Goal: Download file/media

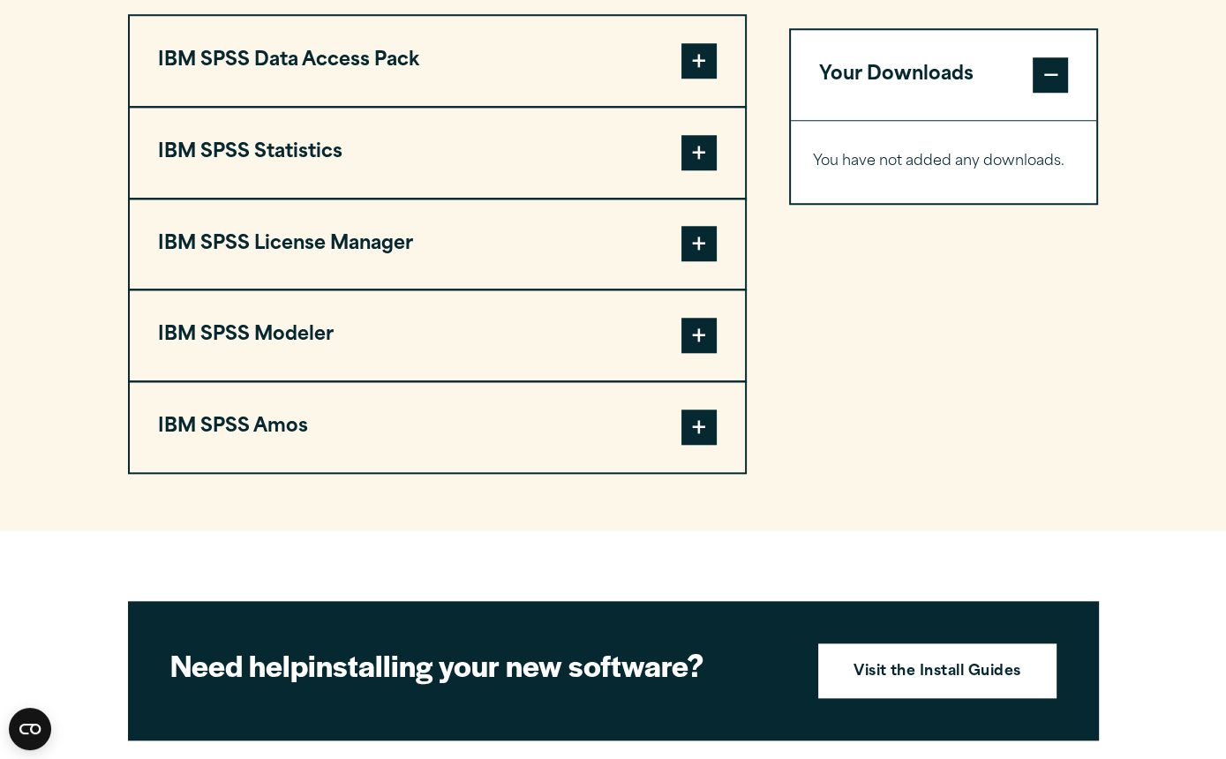
scroll to position [1415, 0]
click at [293, 161] on button "IBM SPSS Statistics" at bounding box center [437, 153] width 615 height 90
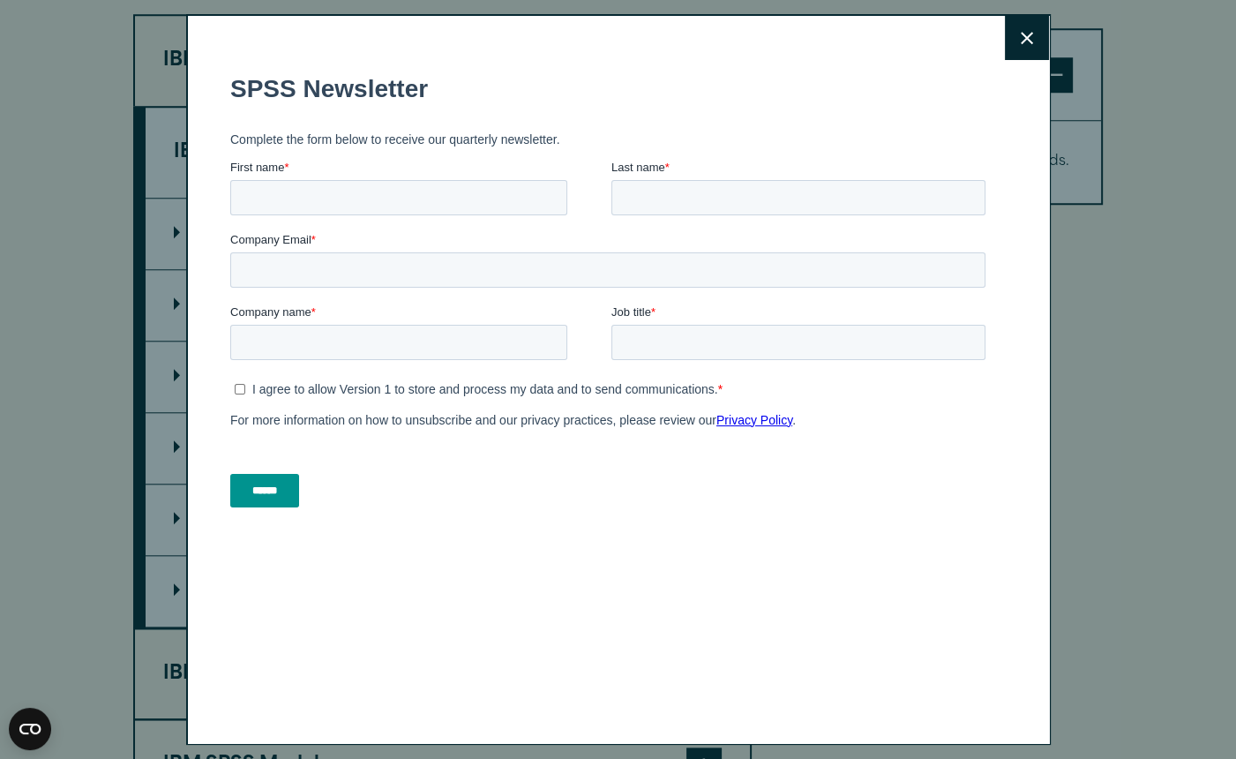
click at [1021, 38] on icon at bounding box center [1027, 38] width 12 height 12
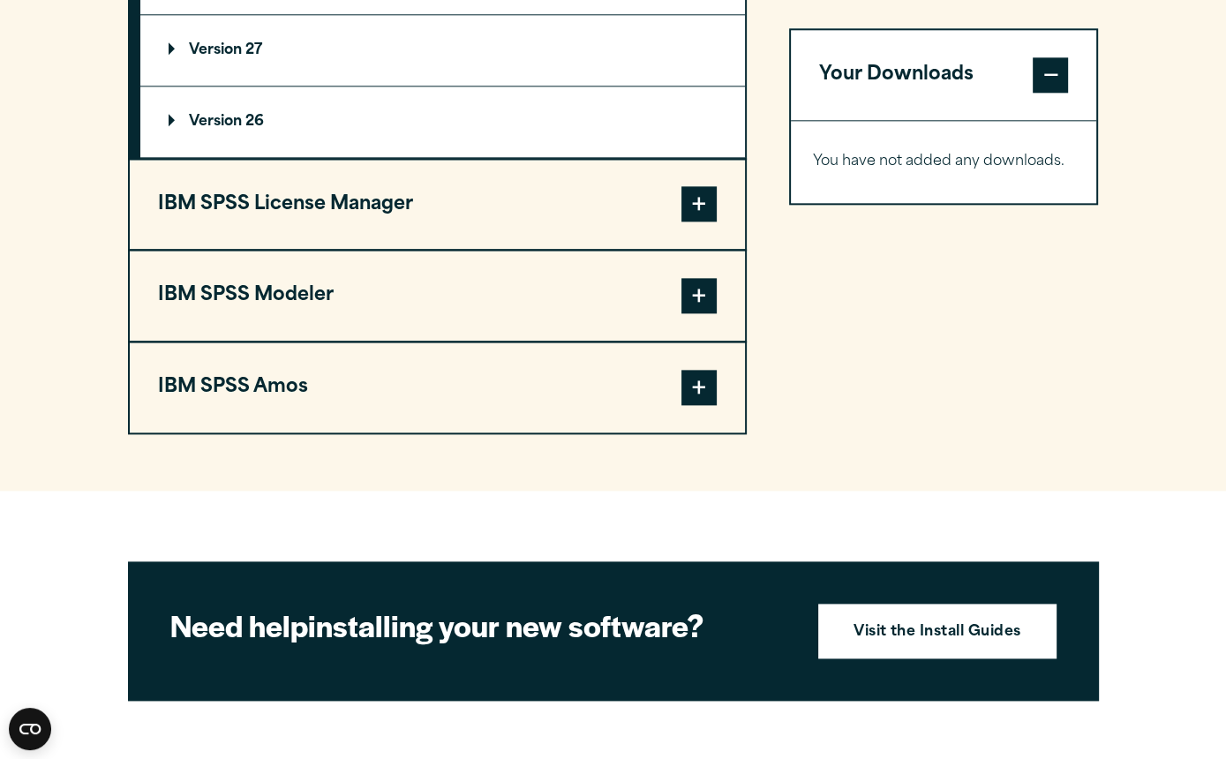
scroll to position [1894, 0]
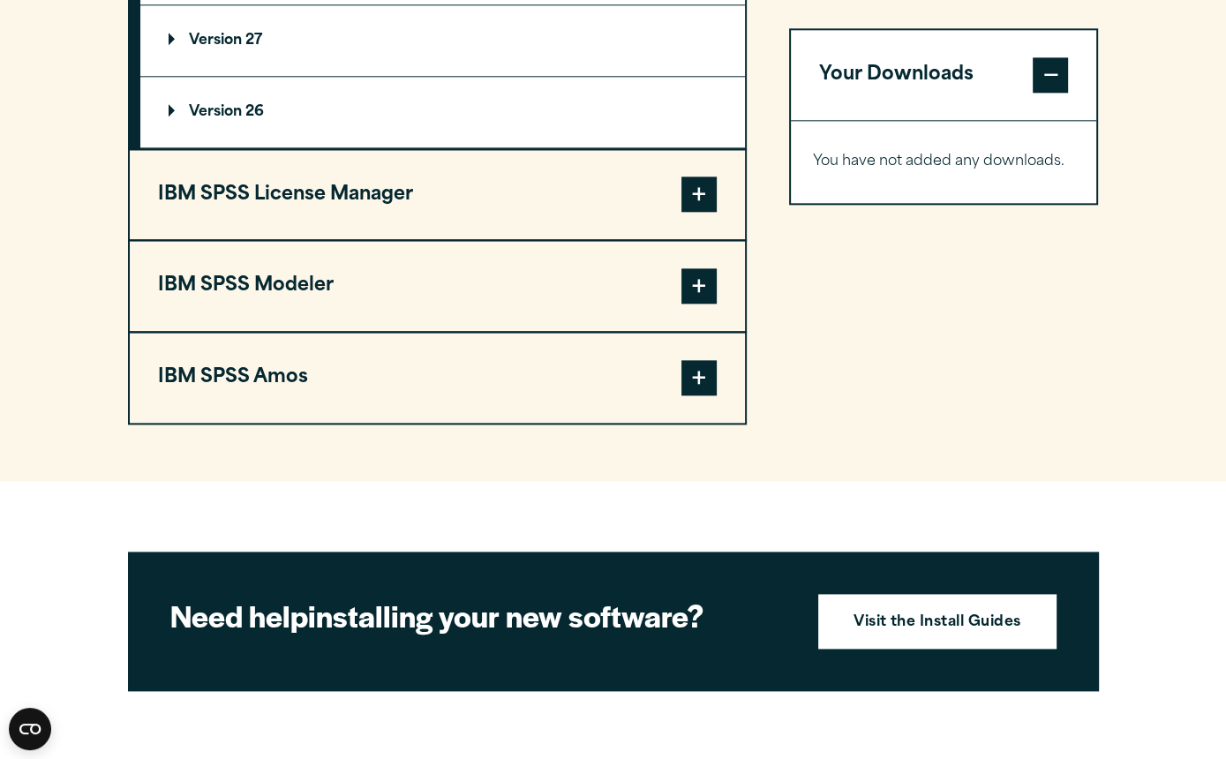
click at [270, 378] on button "IBM SPSS Amos" at bounding box center [437, 378] width 615 height 90
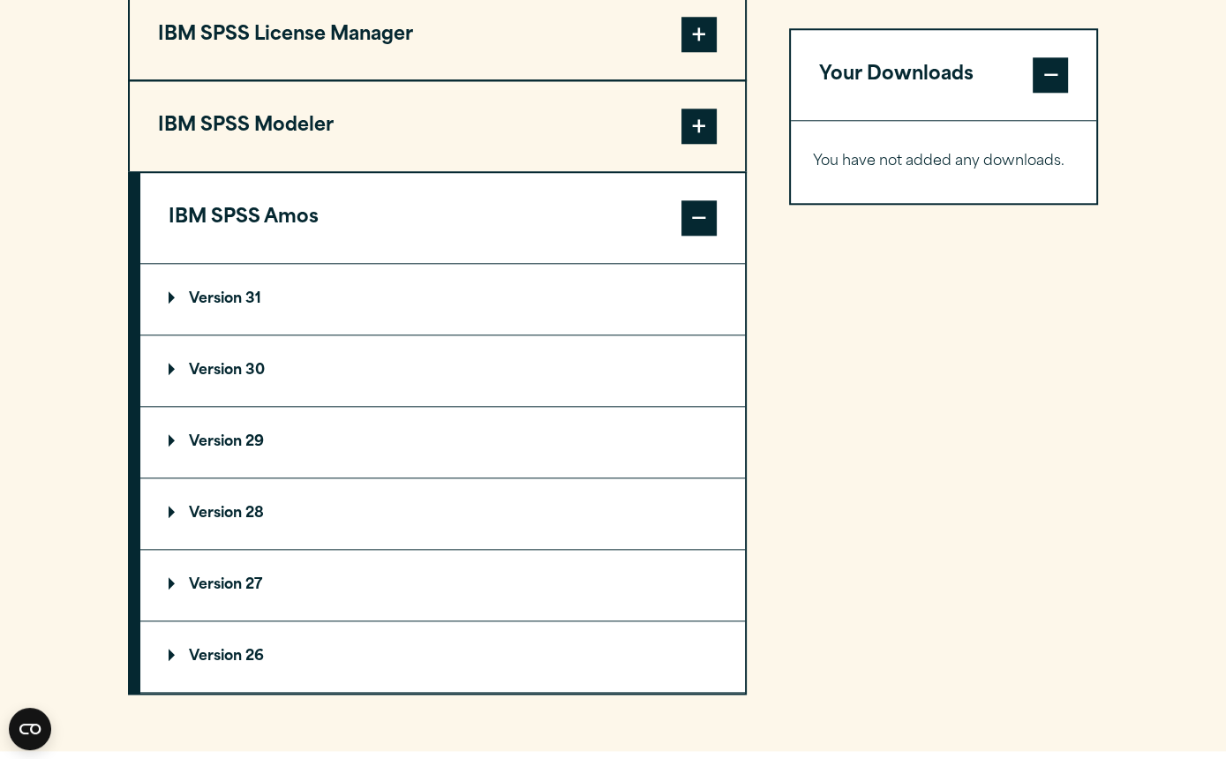
scroll to position [1631, 0]
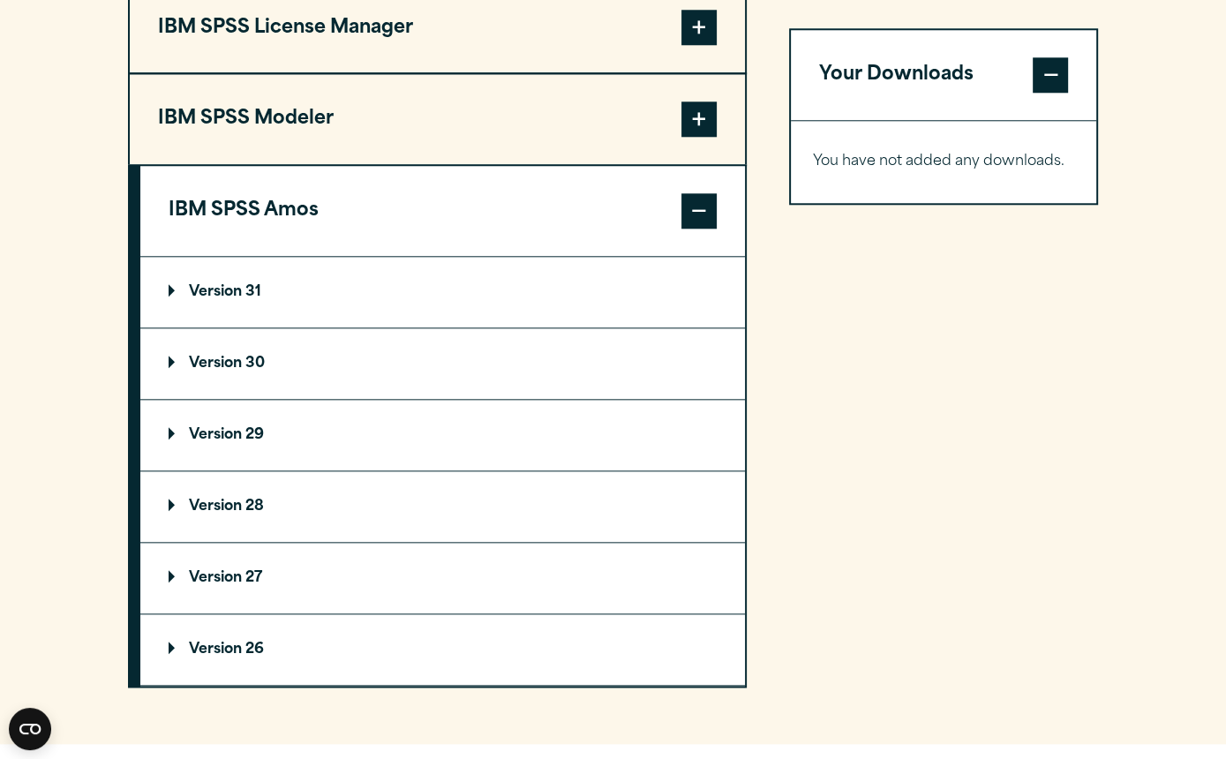
click at [224, 297] on p "Version 31" at bounding box center [215, 292] width 93 height 14
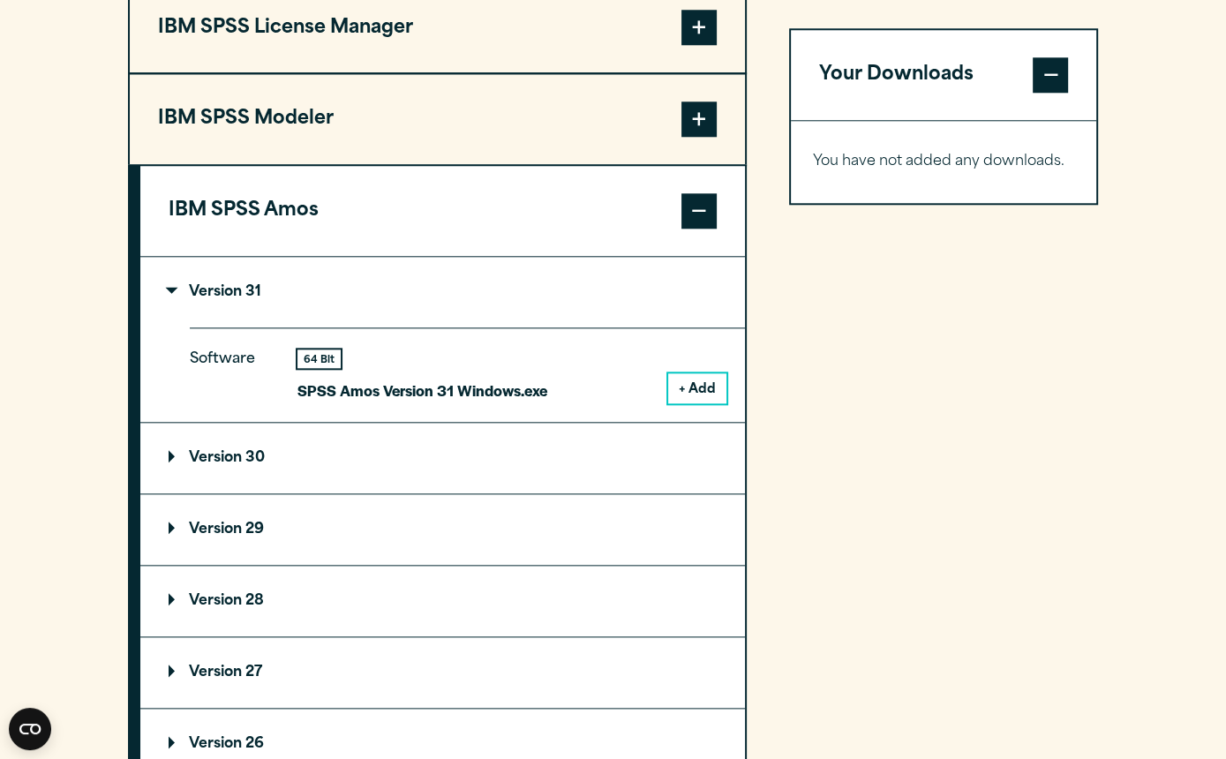
click at [262, 675] on p "Version 27" at bounding box center [216, 672] width 94 height 14
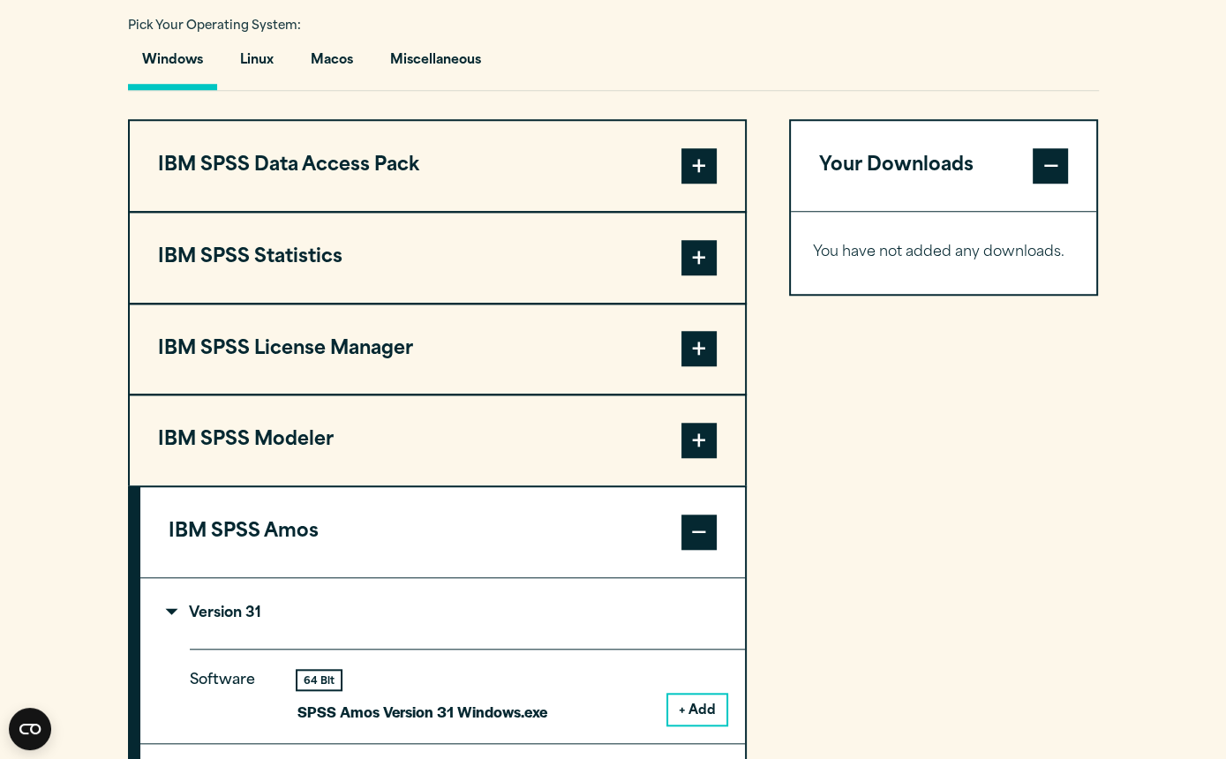
scroll to position [1309, 0]
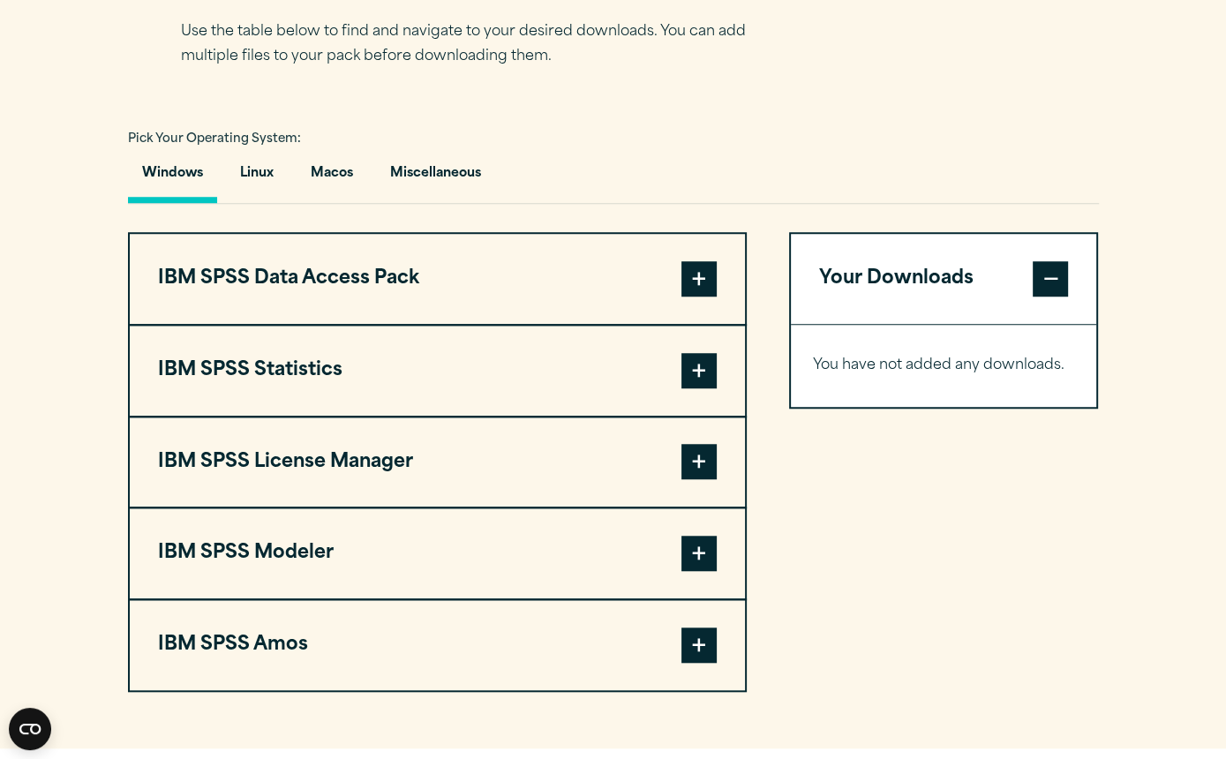
scroll to position [1199, 0]
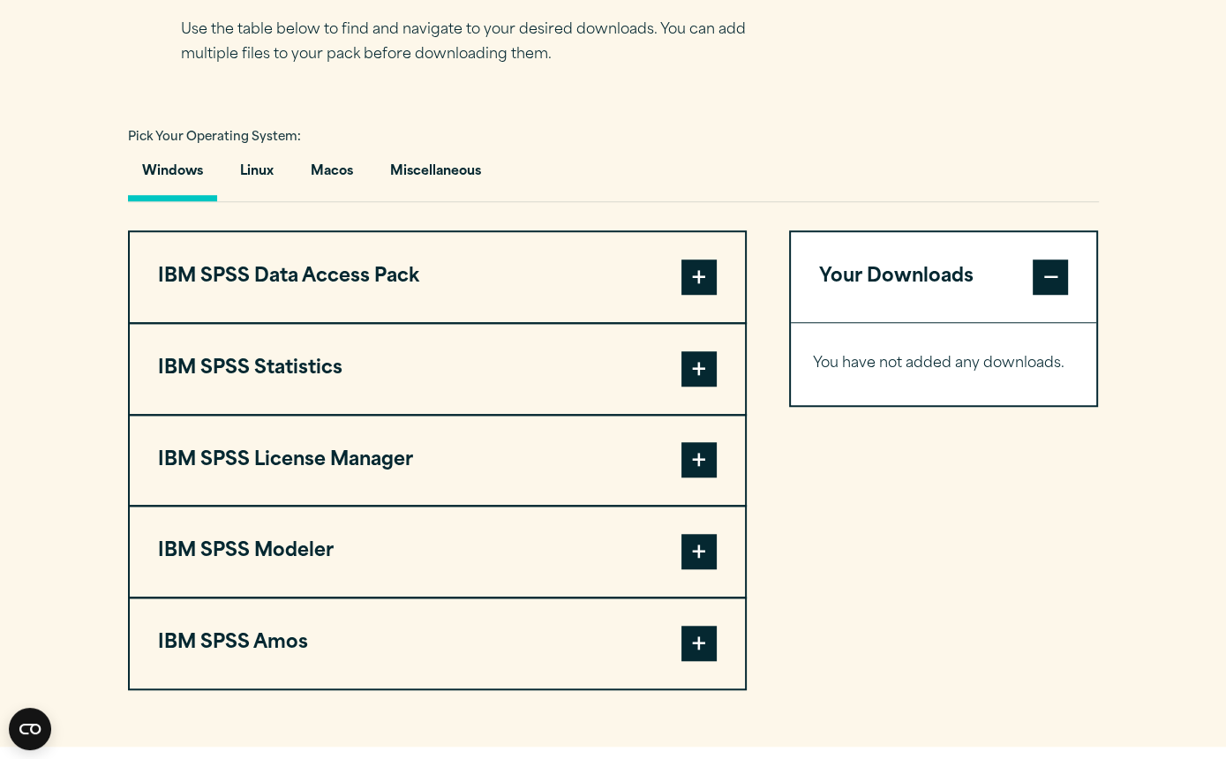
click at [289, 371] on button "IBM SPSS Statistics" at bounding box center [437, 369] width 615 height 90
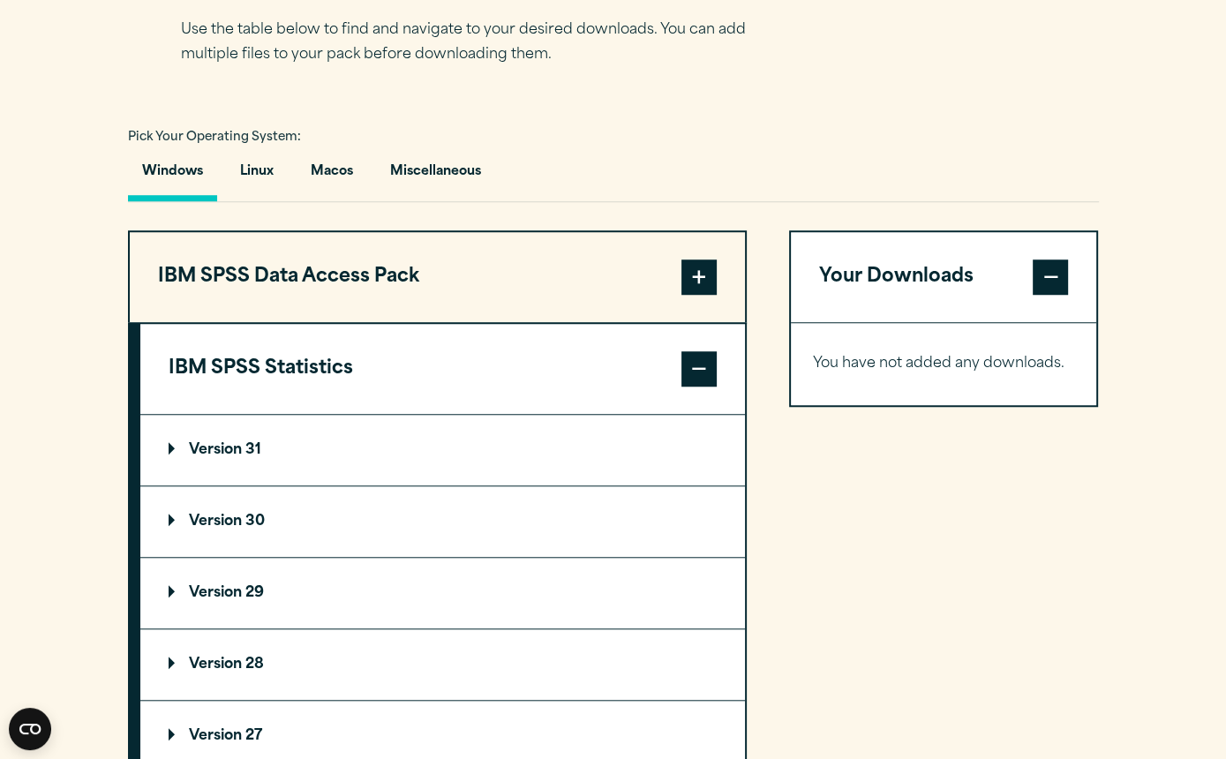
click at [230, 457] on p "Version 31" at bounding box center [215, 450] width 93 height 14
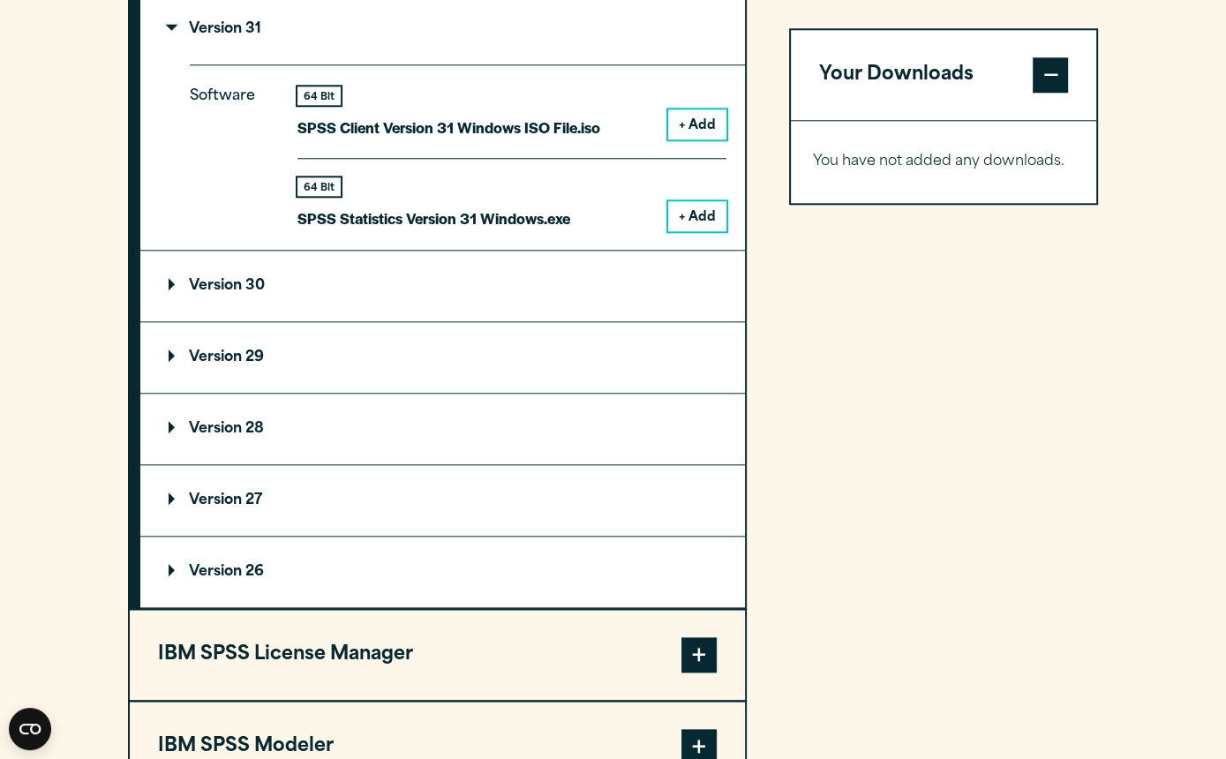
scroll to position [1620, 0]
click at [240, 505] on p "Version 27" at bounding box center [216, 500] width 94 height 14
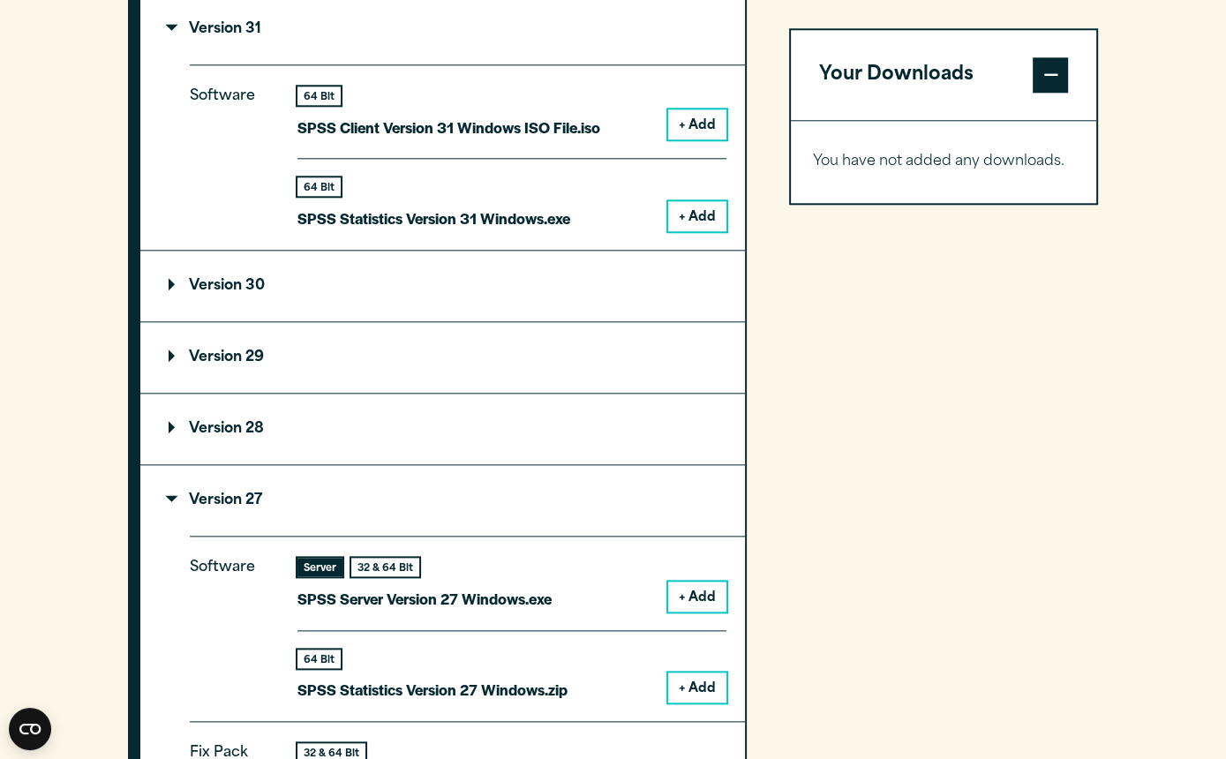
click at [251, 292] on p "Version 30" at bounding box center [217, 286] width 96 height 14
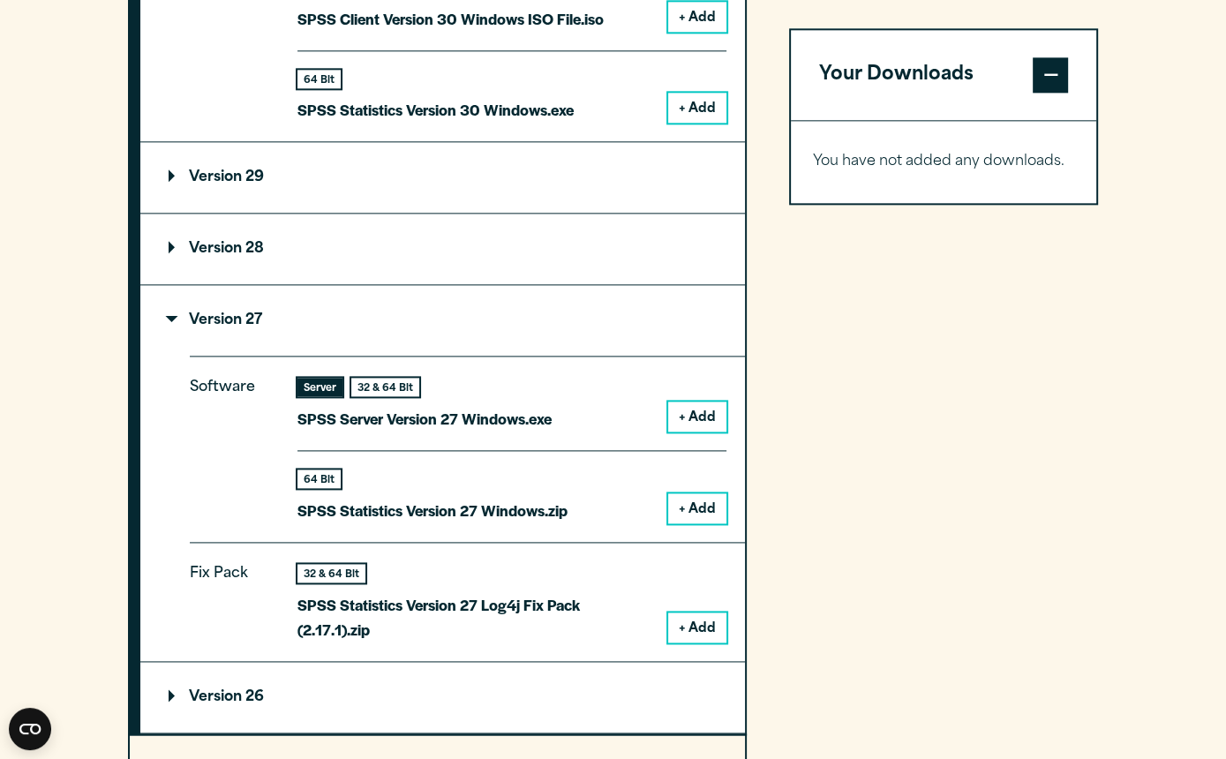
scroll to position [1987, 0]
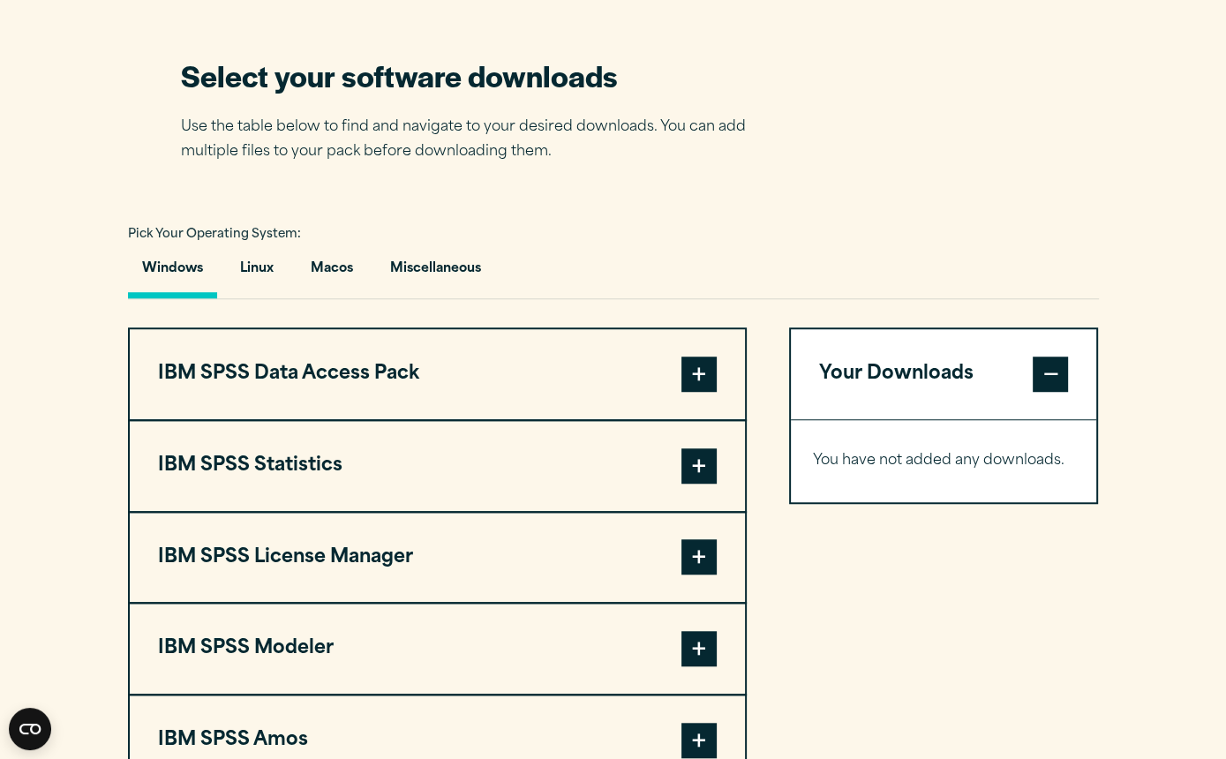
scroll to position [1108, 0]
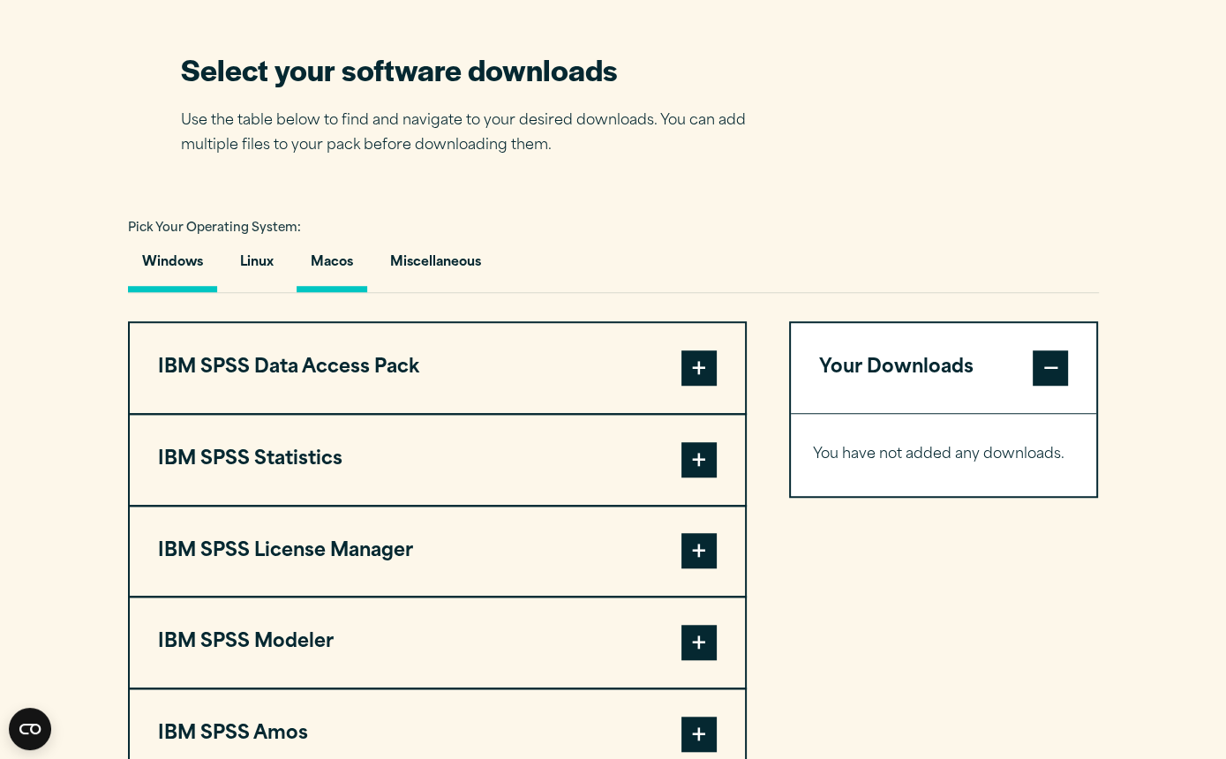
click at [341, 259] on button "Macos" at bounding box center [331, 267] width 71 height 50
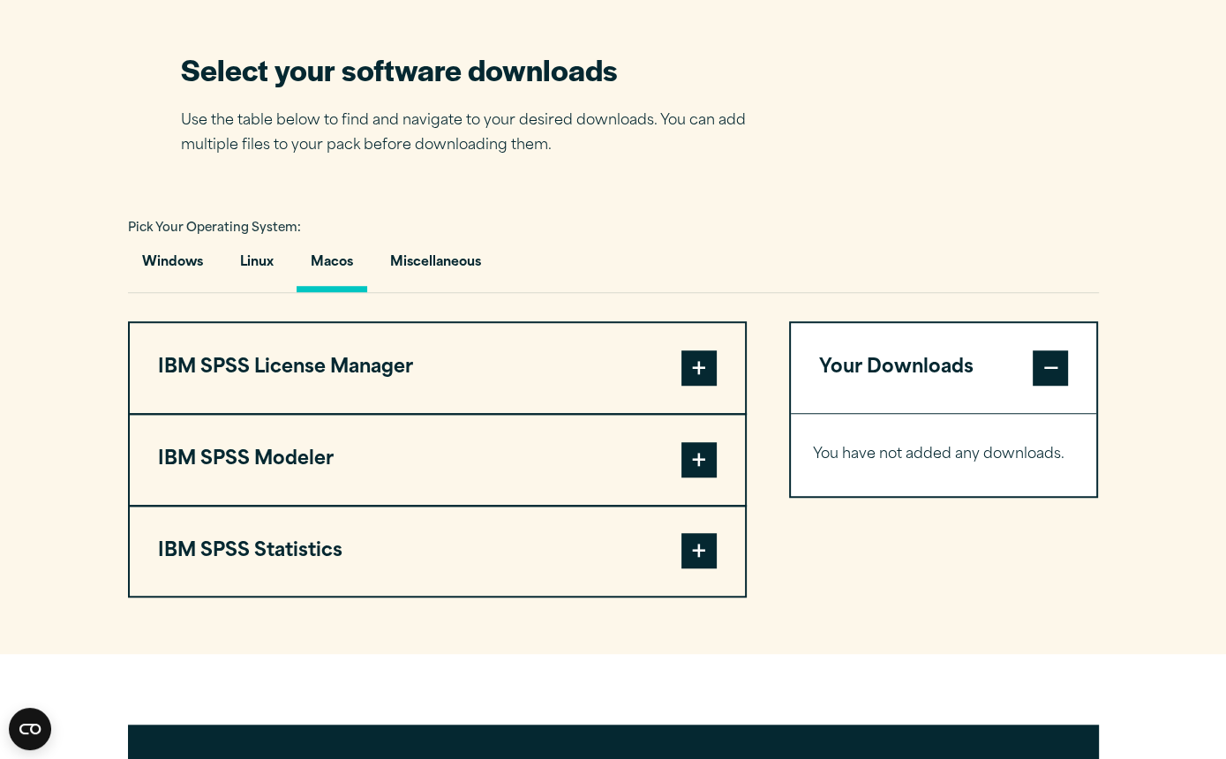
click at [333, 554] on button "IBM SPSS Statistics" at bounding box center [437, 551] width 615 height 90
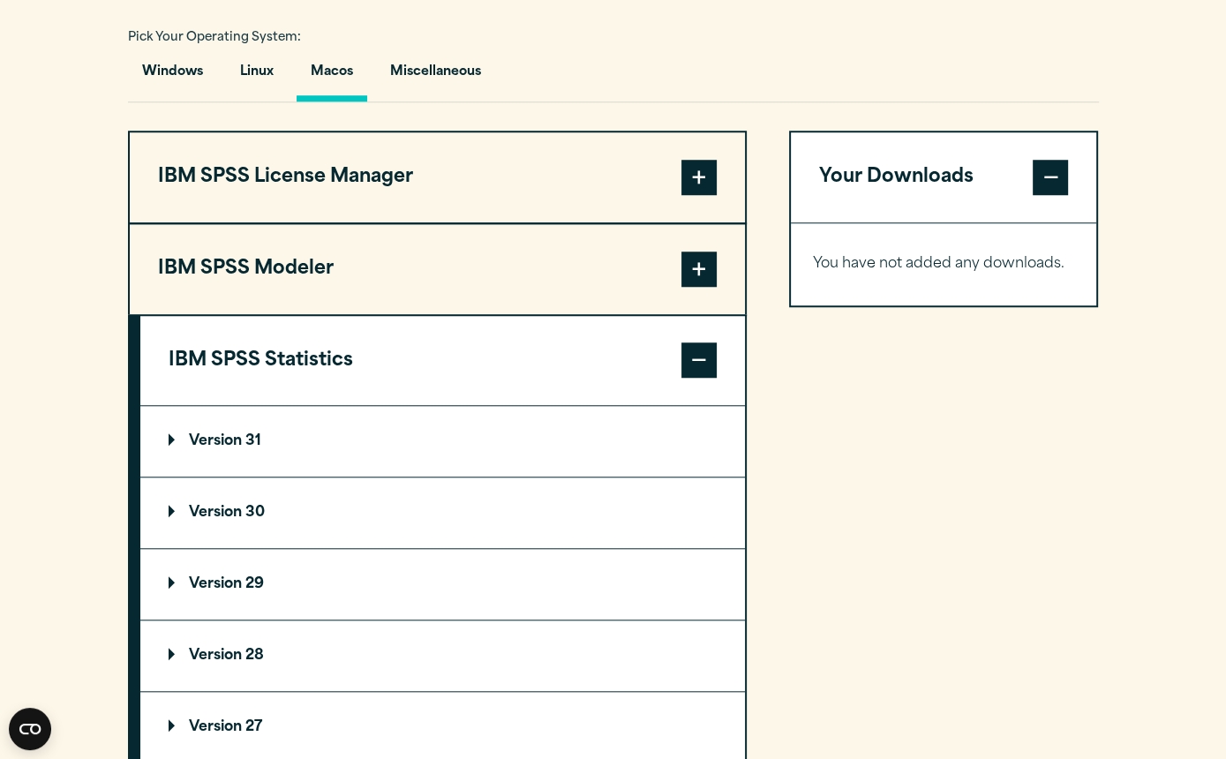
scroll to position [1301, 0]
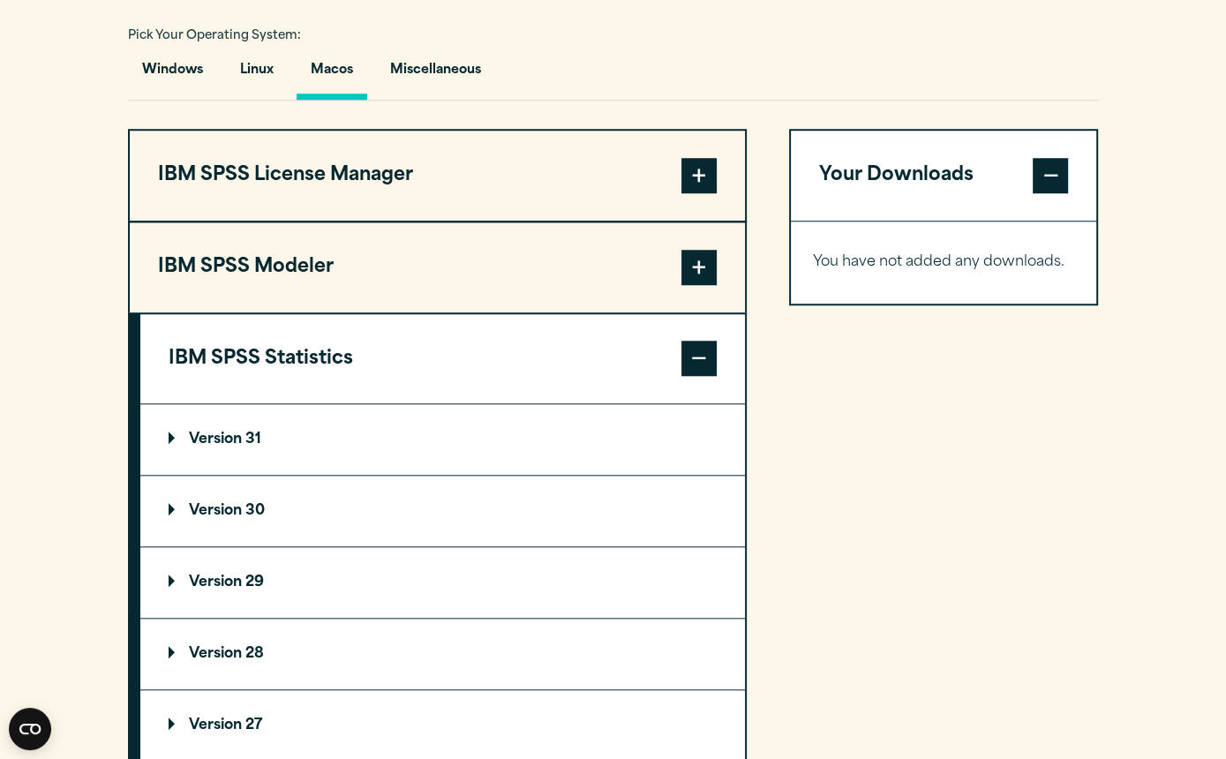
click at [260, 442] on p "Version 31" at bounding box center [215, 439] width 93 height 14
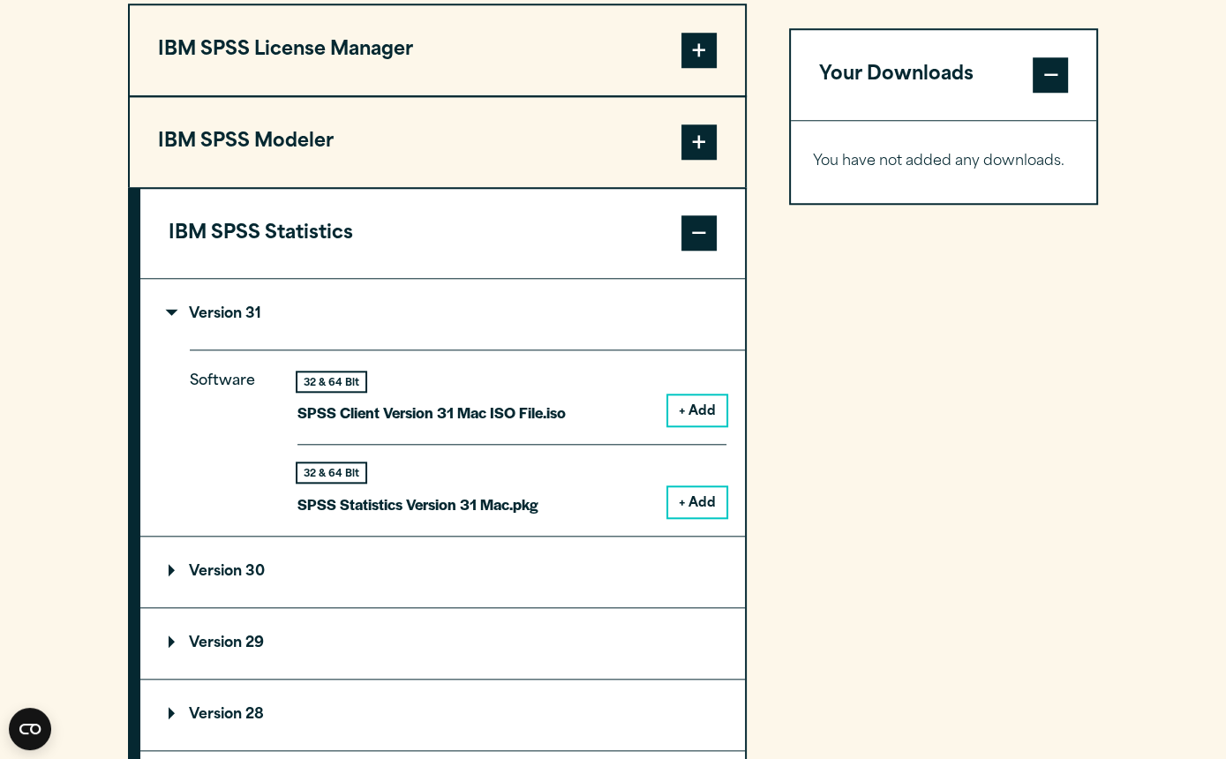
scroll to position [1433, 0]
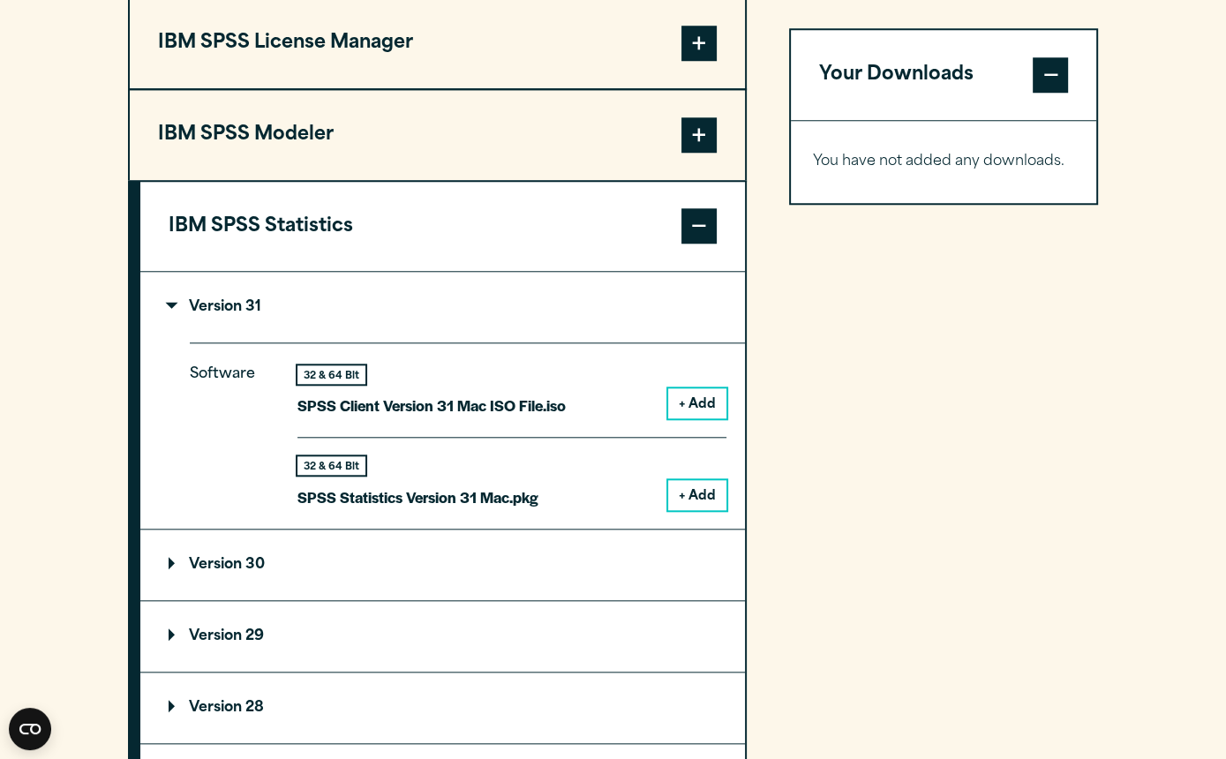
drag, startPoint x: 355, startPoint y: 507, endPoint x: 561, endPoint y: 459, distance: 212.1
click at [355, 506] on p "SPSS Statistics Version 31 Mac.pkg" at bounding box center [417, 497] width 241 height 26
click at [541, 415] on p "SPSS Client Version 31 Mac ISO File.iso" at bounding box center [431, 406] width 268 height 26
click at [688, 494] on button "+ Add" at bounding box center [697, 495] width 58 height 30
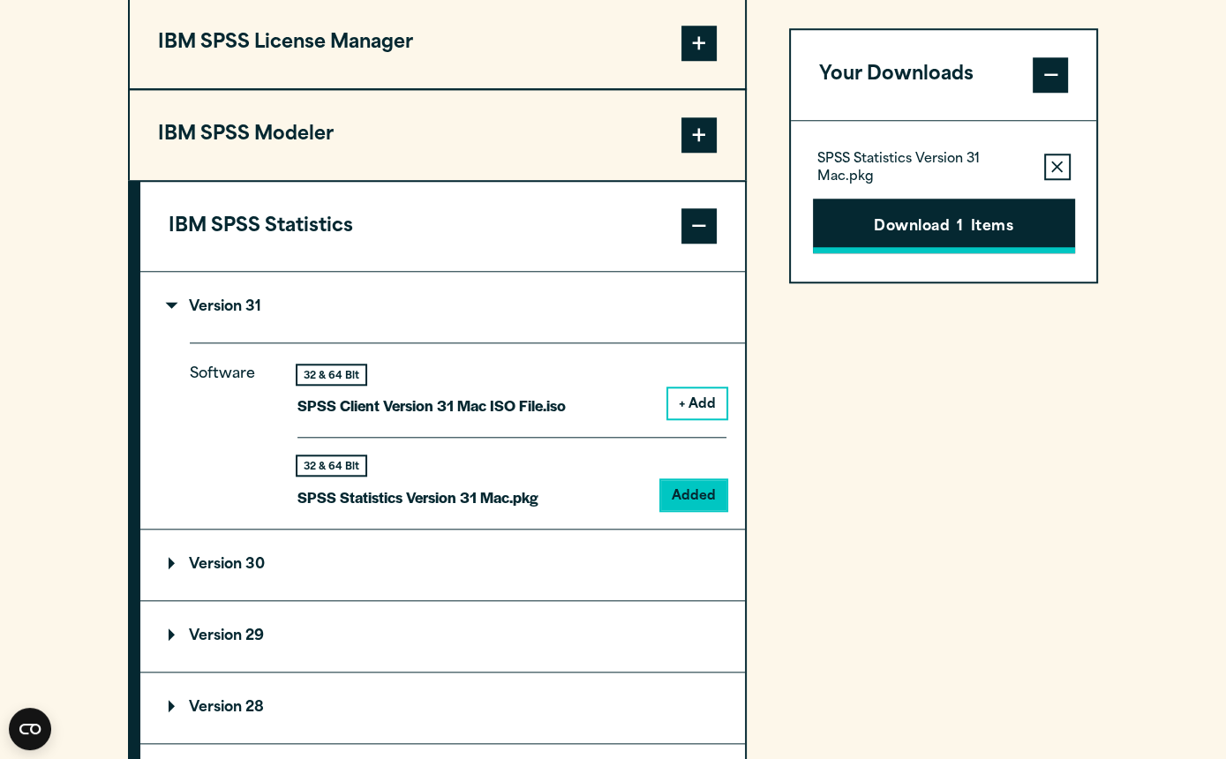
click at [960, 225] on span "1" at bounding box center [959, 227] width 6 height 23
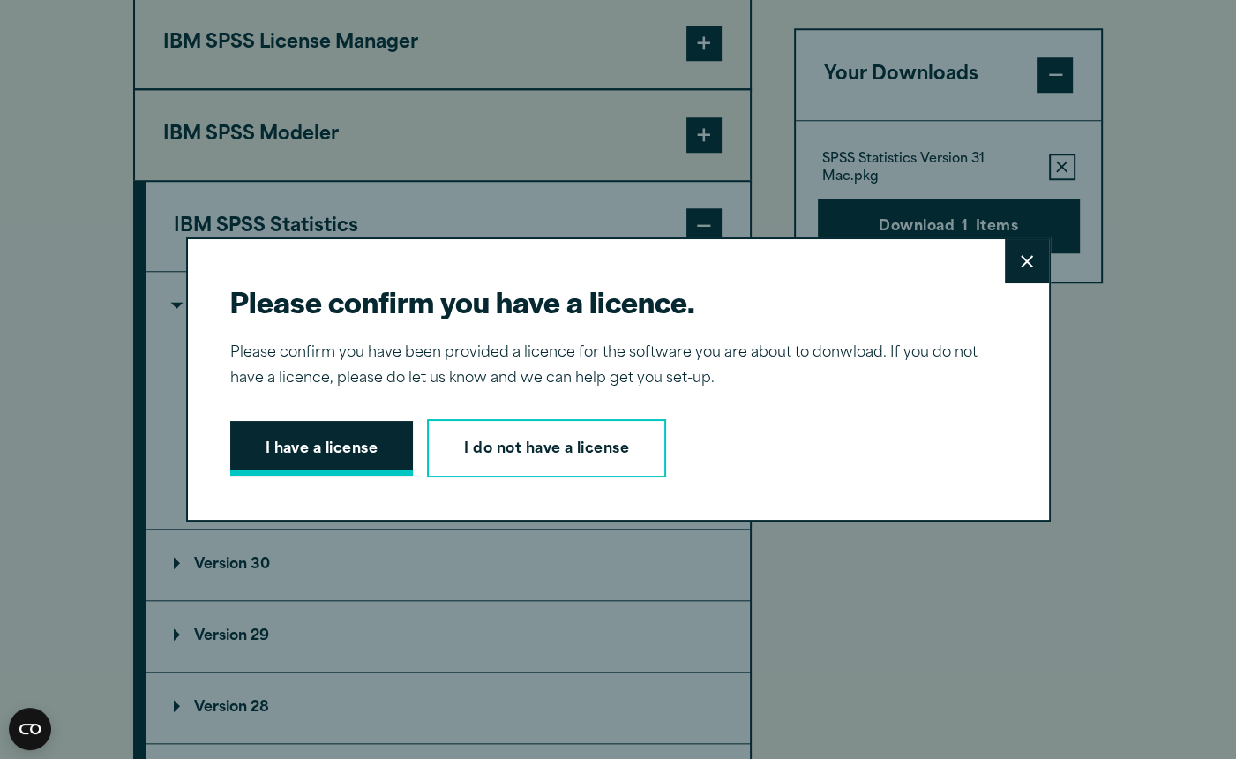
click at [362, 454] on button "I have a license" at bounding box center [322, 448] width 184 height 55
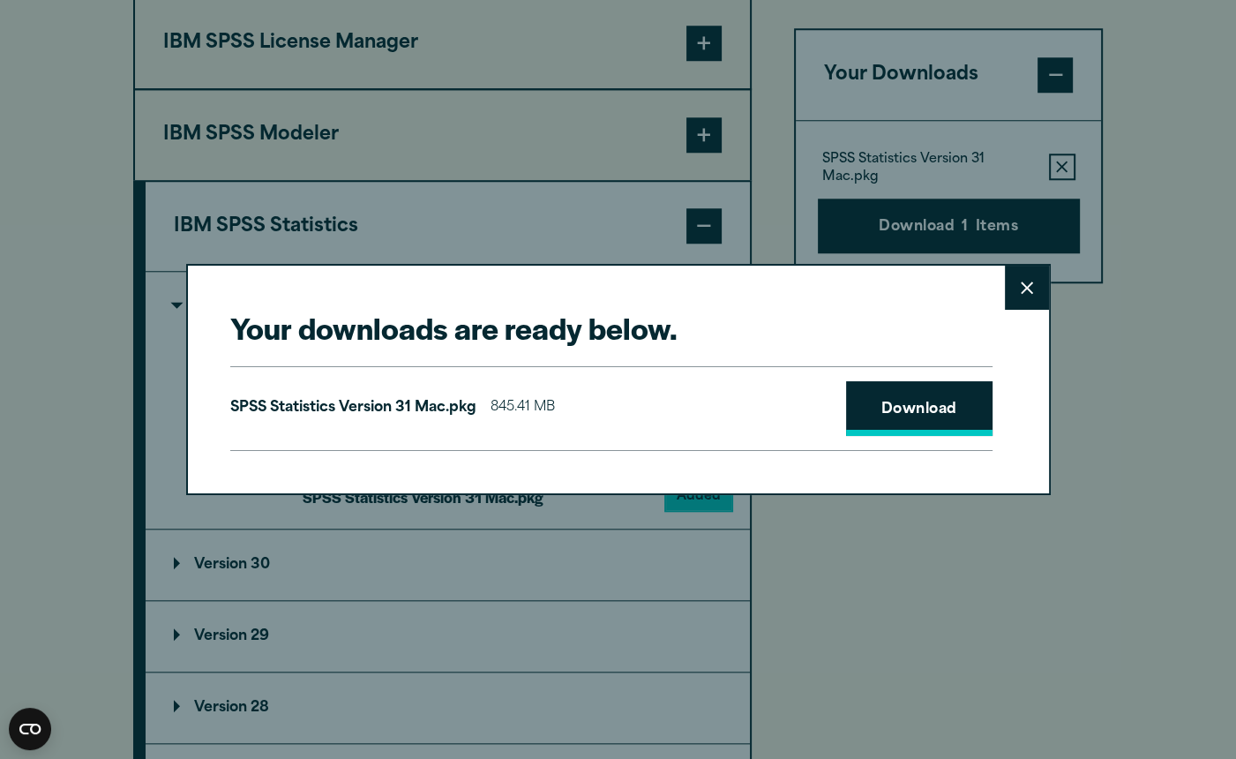
click at [958, 409] on link "Download" at bounding box center [919, 408] width 146 height 55
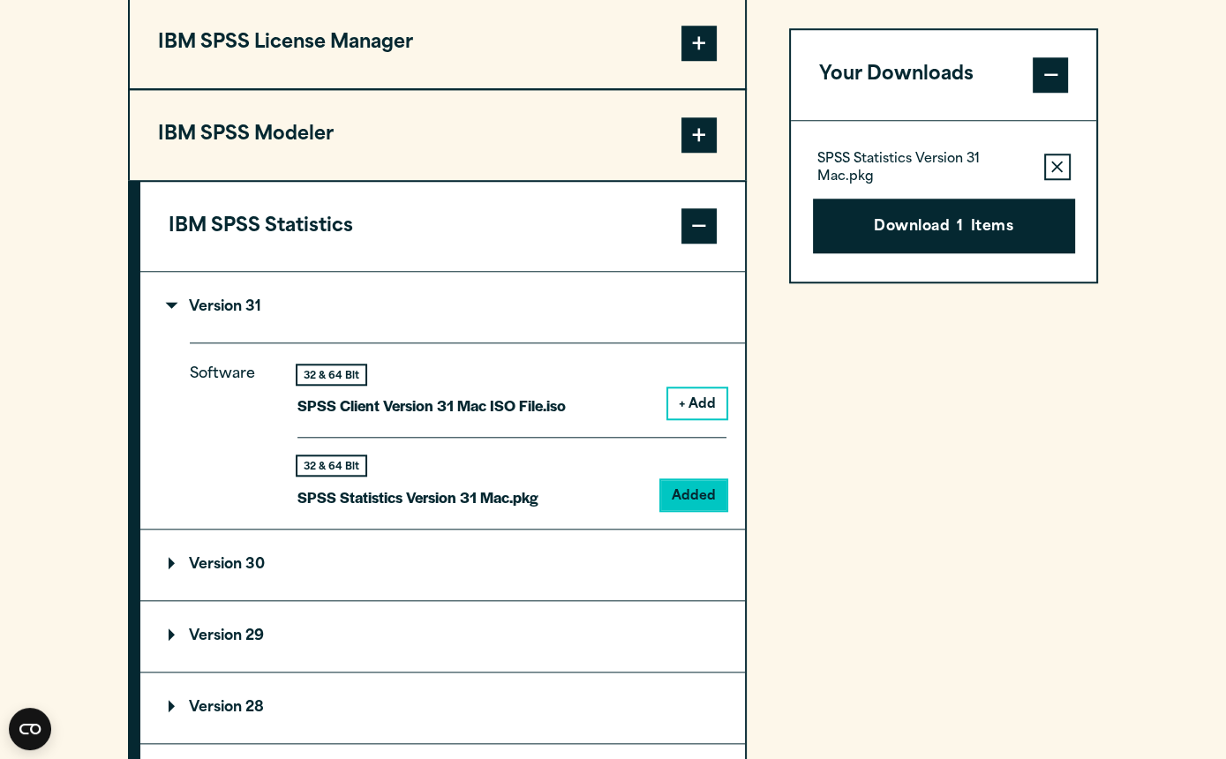
click at [744, 131] on div "Your downloads are ready below. Close SPSS Statistics Version 31 Mac.pkg 845.41…" at bounding box center [613, 379] width 1226 height 759
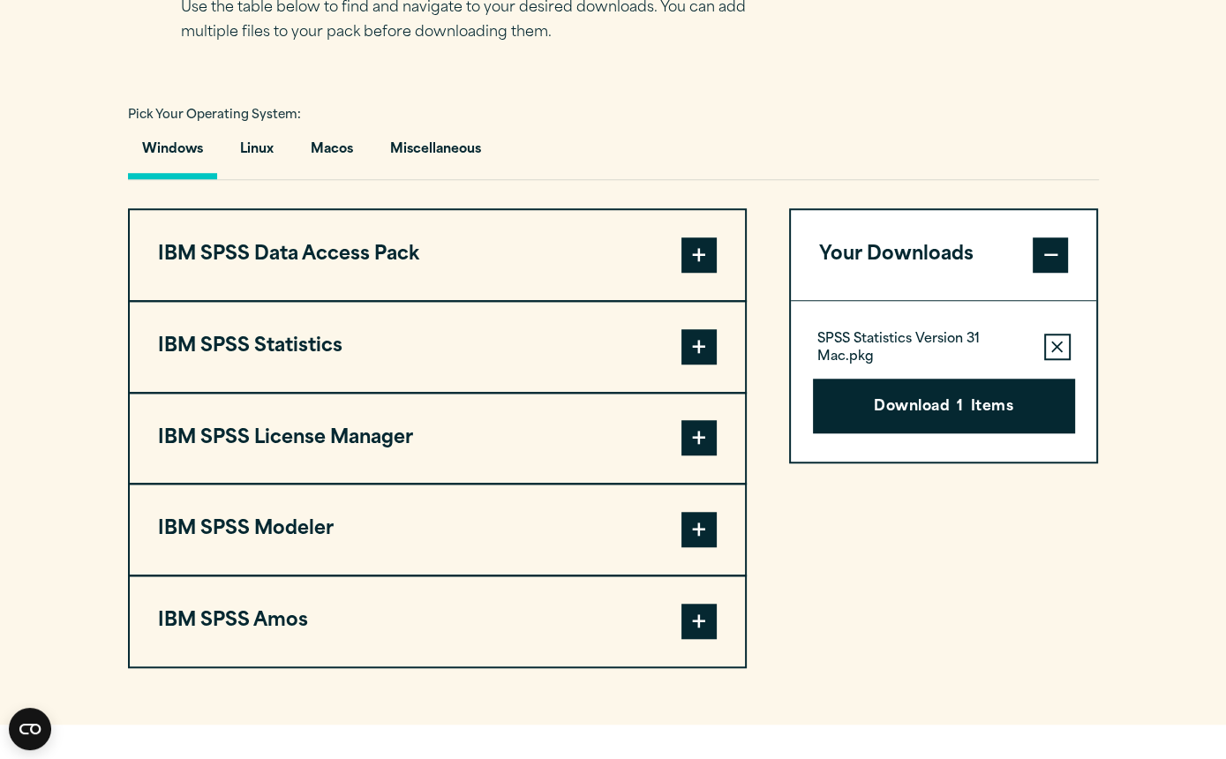
scroll to position [1222, 0]
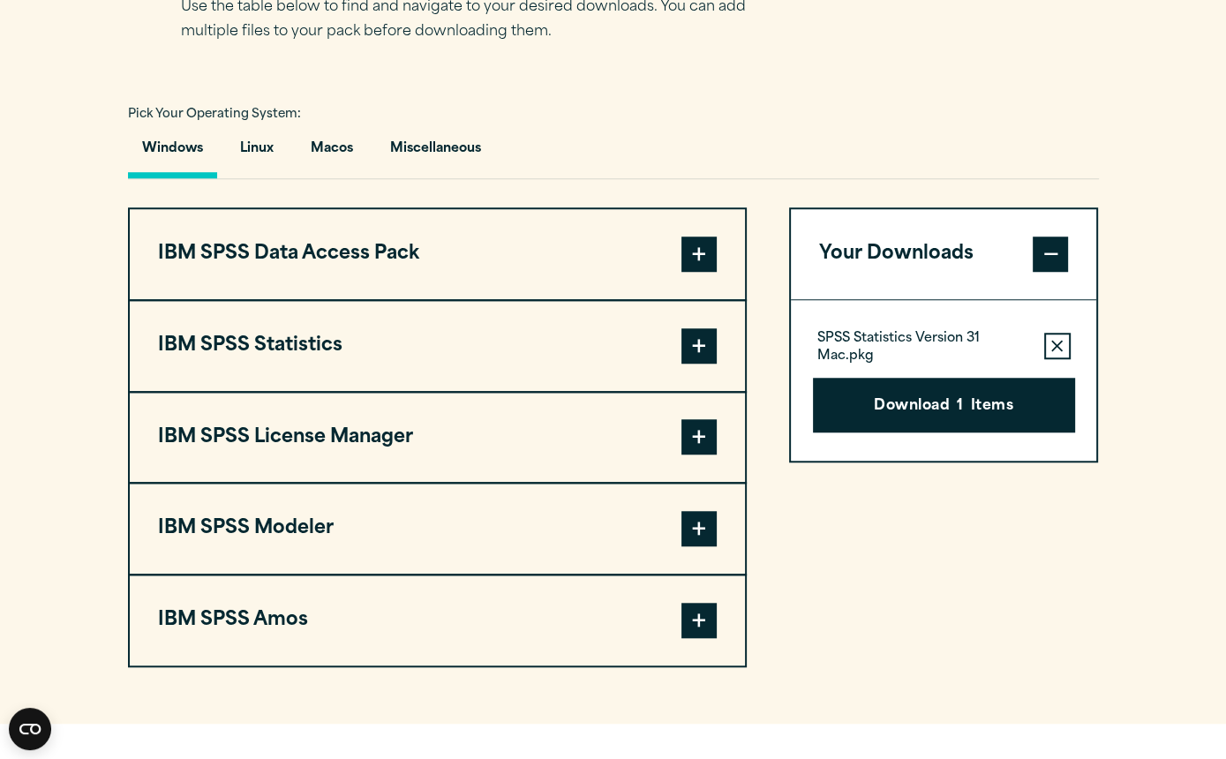
click at [292, 352] on button "IBM SPSS Statistics" at bounding box center [437, 346] width 615 height 90
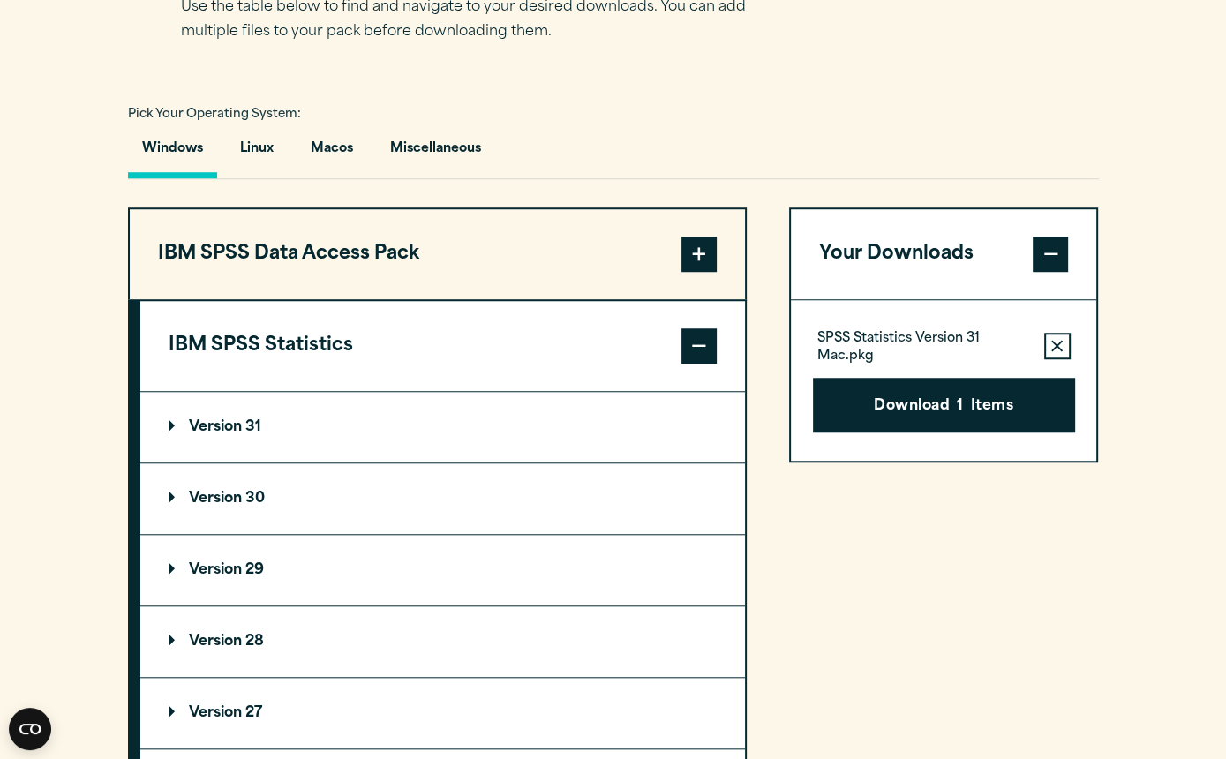
click at [243, 430] on p "Version 31" at bounding box center [215, 427] width 93 height 14
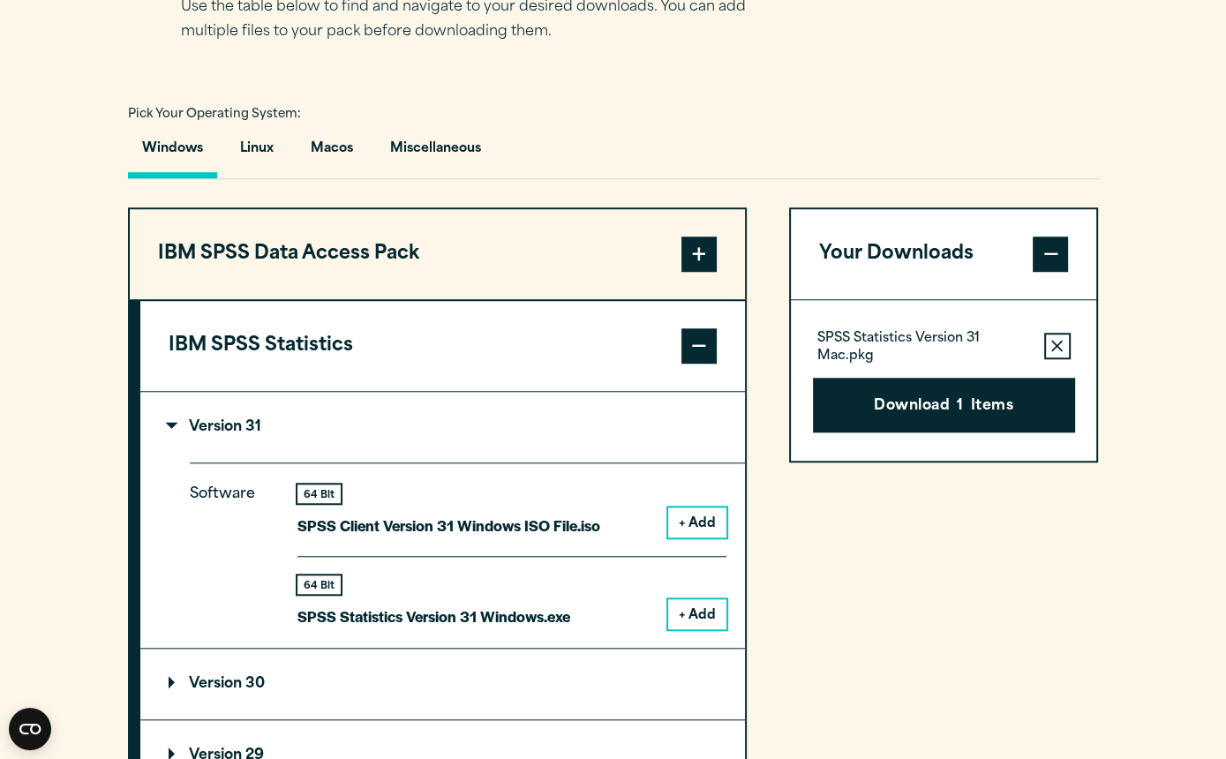
drag, startPoint x: 390, startPoint y: 535, endPoint x: 362, endPoint y: 525, distance: 29.9
click at [388, 535] on p "SPSS Client Version 31 Windows ISO File.iso" at bounding box center [448, 526] width 303 height 26
click at [700, 519] on button "+ Add" at bounding box center [697, 522] width 58 height 30
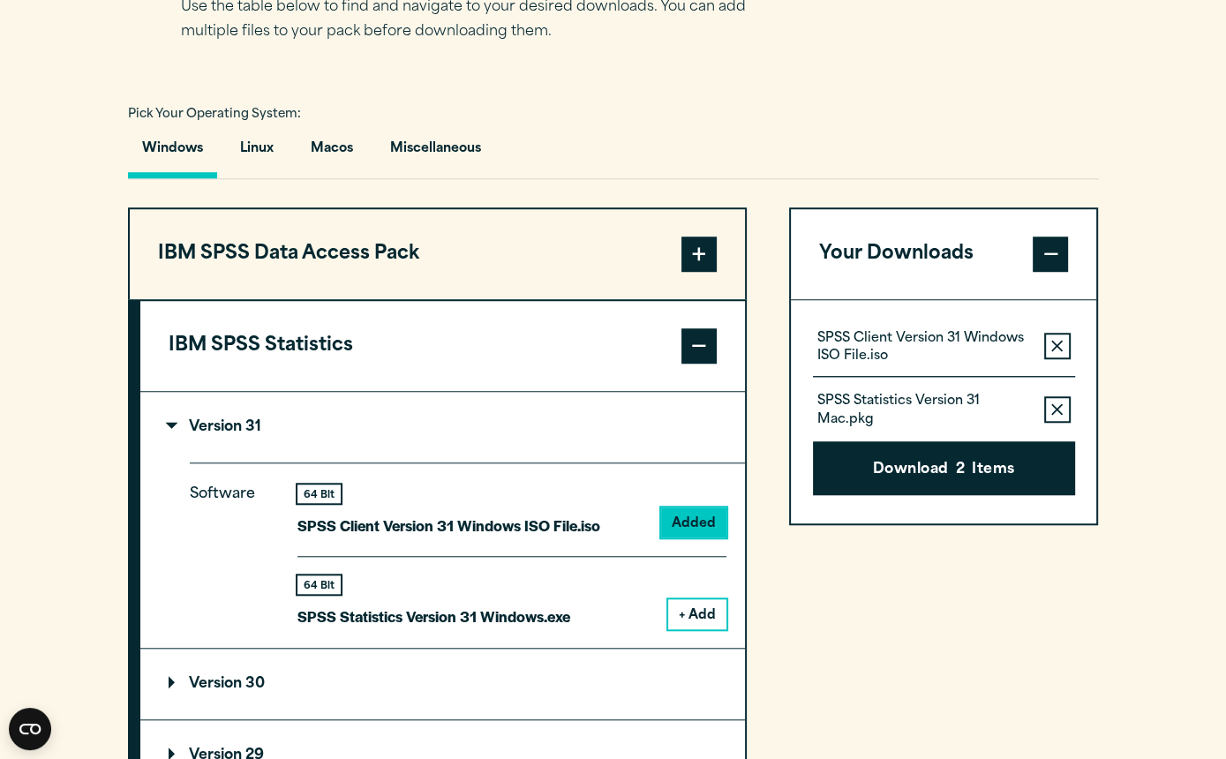
click at [1064, 352] on button "Remove this item from your software download list" at bounding box center [1057, 346] width 26 height 26
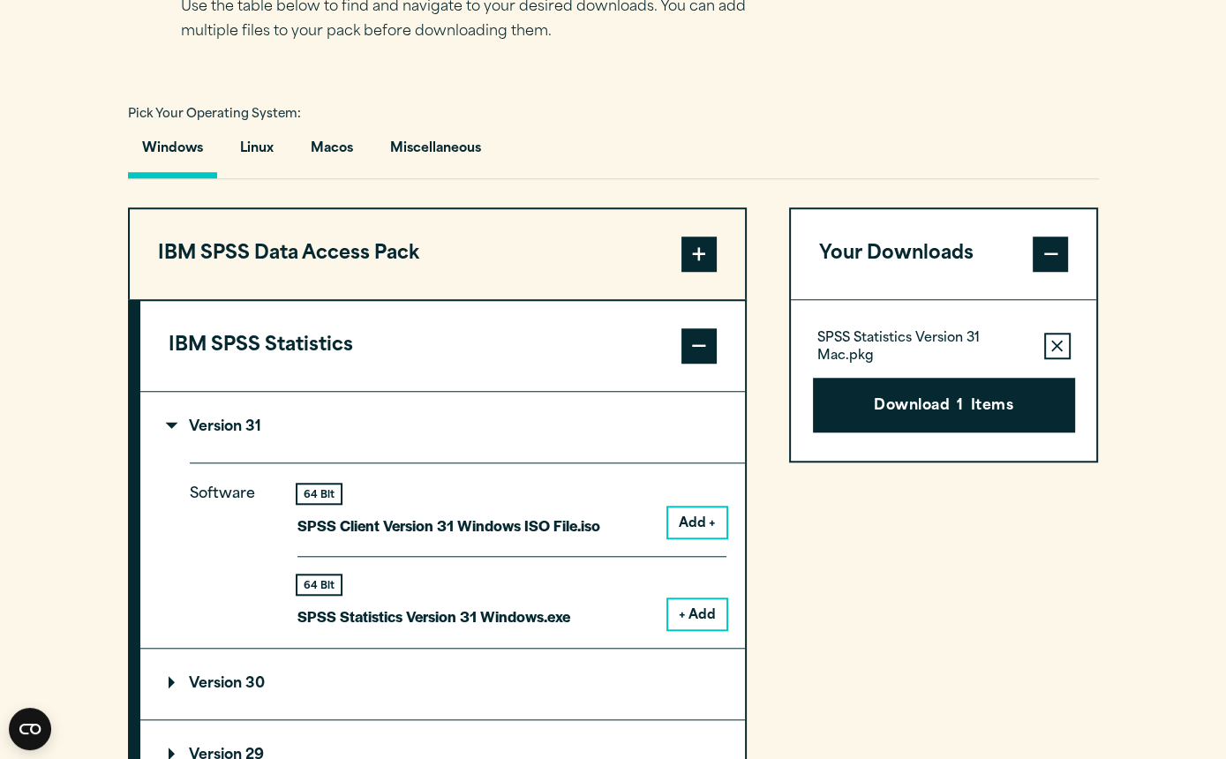
click at [1055, 349] on icon "button" at bounding box center [1056, 345] width 11 height 11
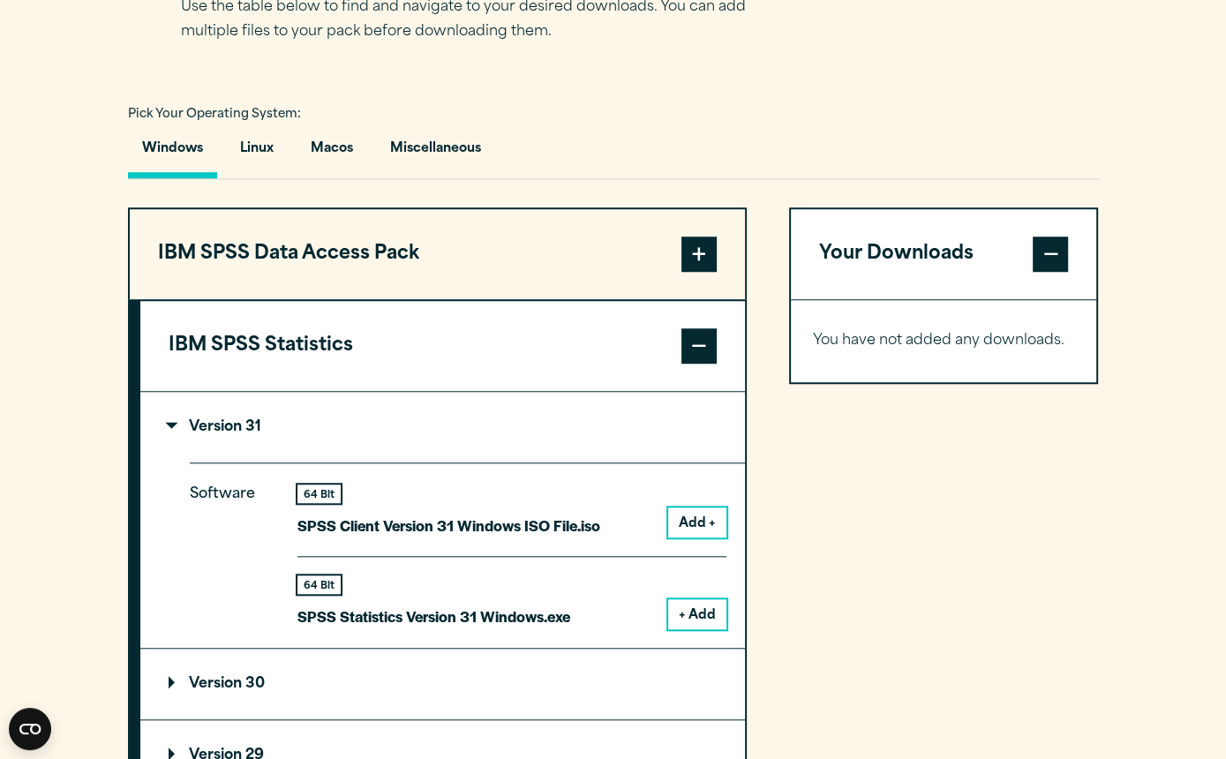
click at [692, 523] on button "Add +" at bounding box center [697, 522] width 58 height 30
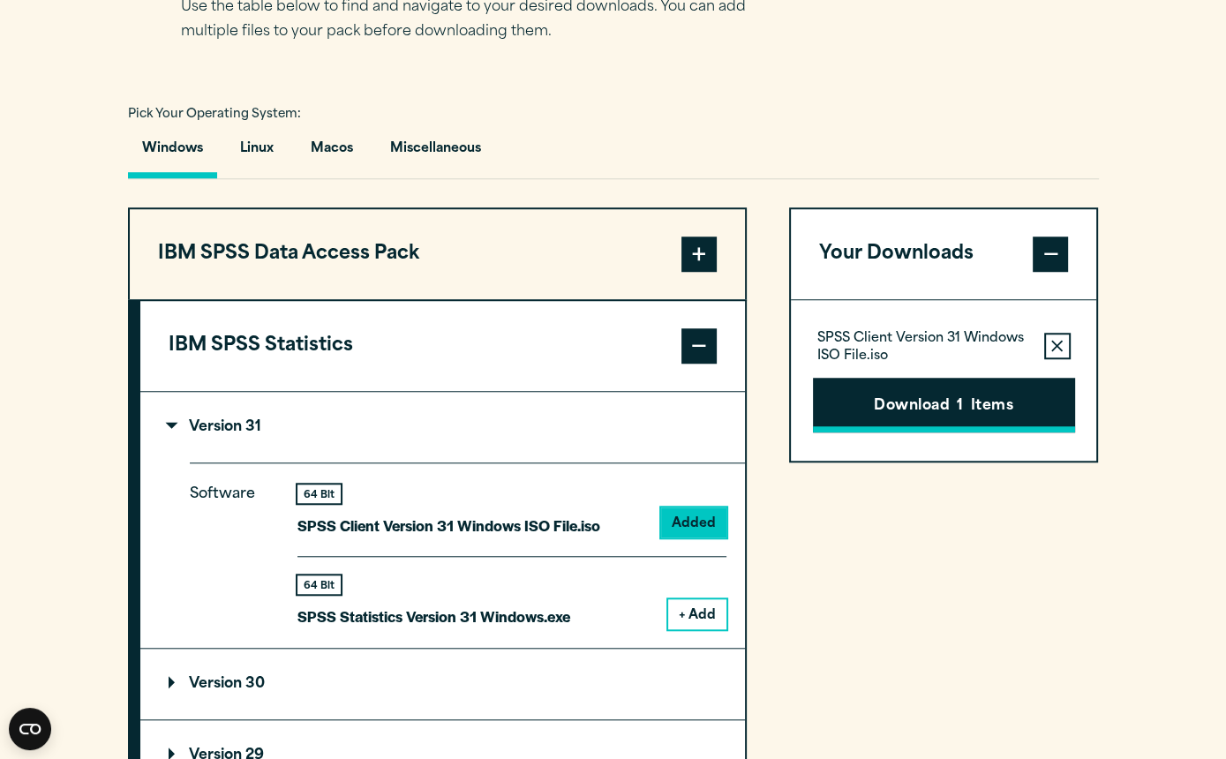
click at [1005, 419] on button "Download 1 Items" at bounding box center [944, 405] width 262 height 55
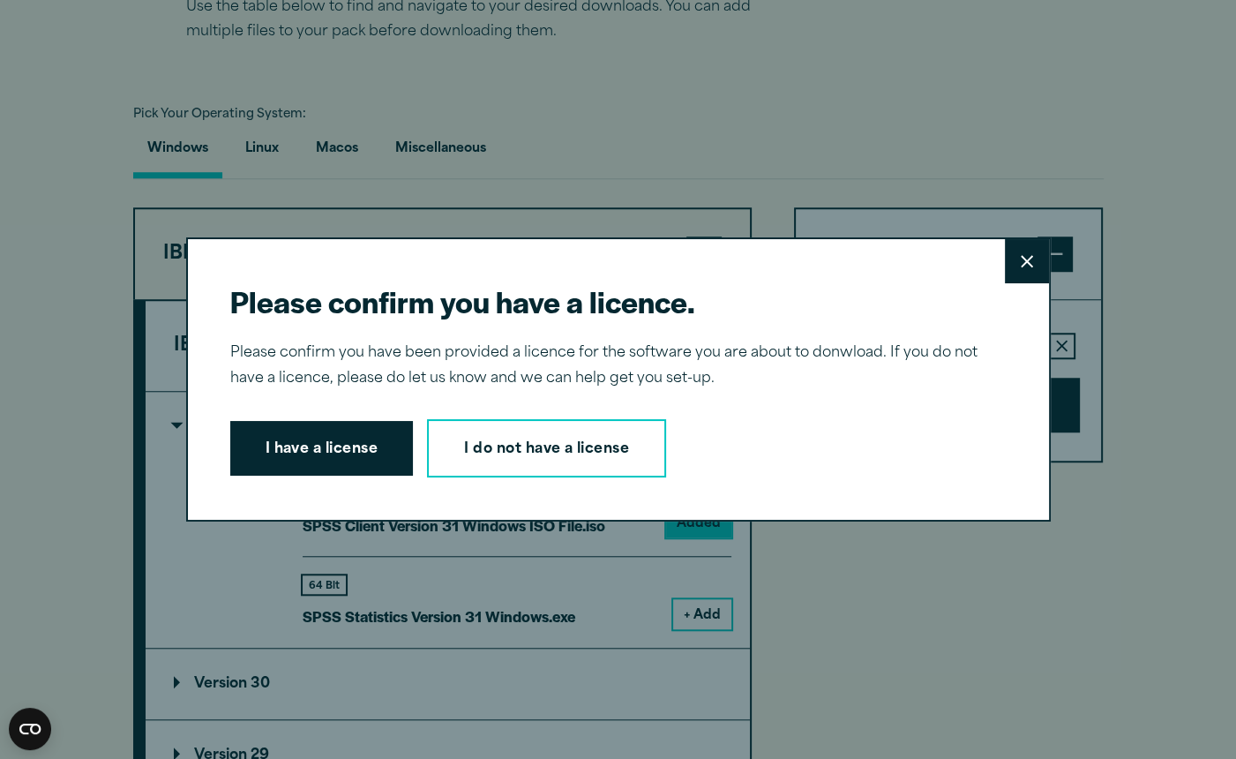
click at [1030, 264] on icon at bounding box center [1027, 261] width 12 height 12
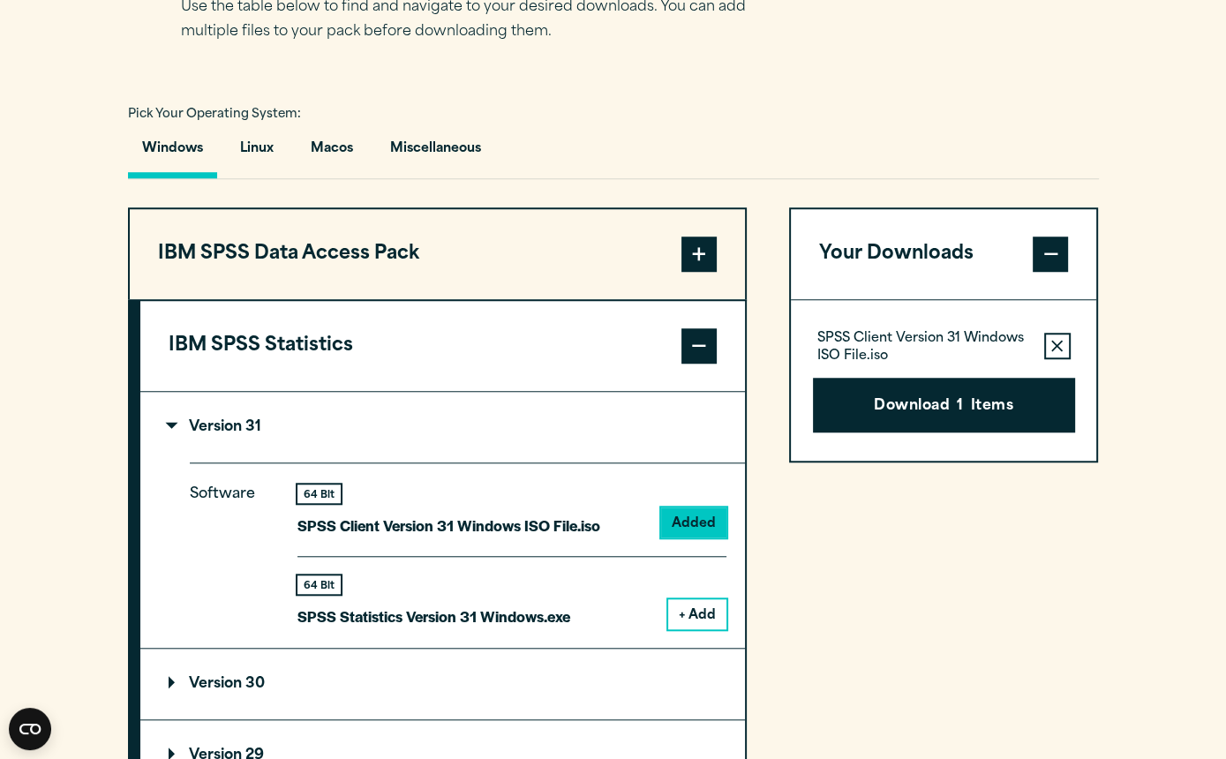
click at [1056, 348] on icon "button" at bounding box center [1056, 345] width 11 height 11
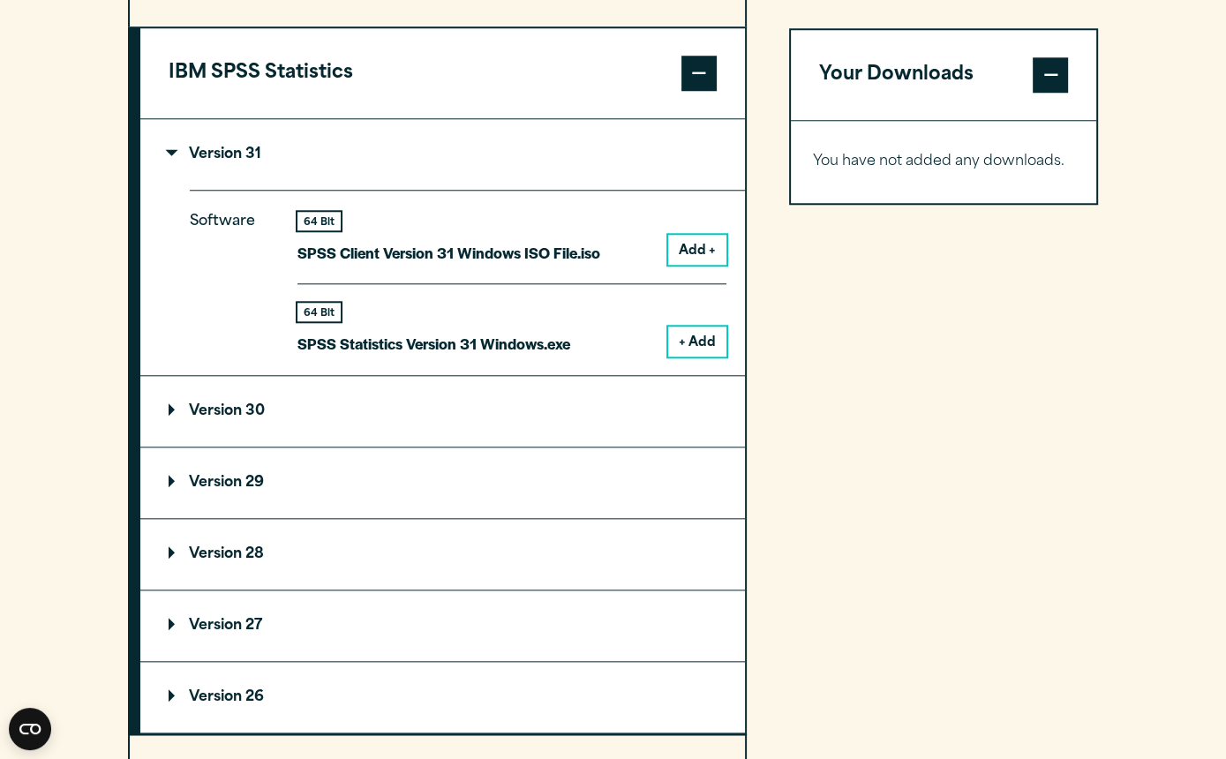
scroll to position [1511, 0]
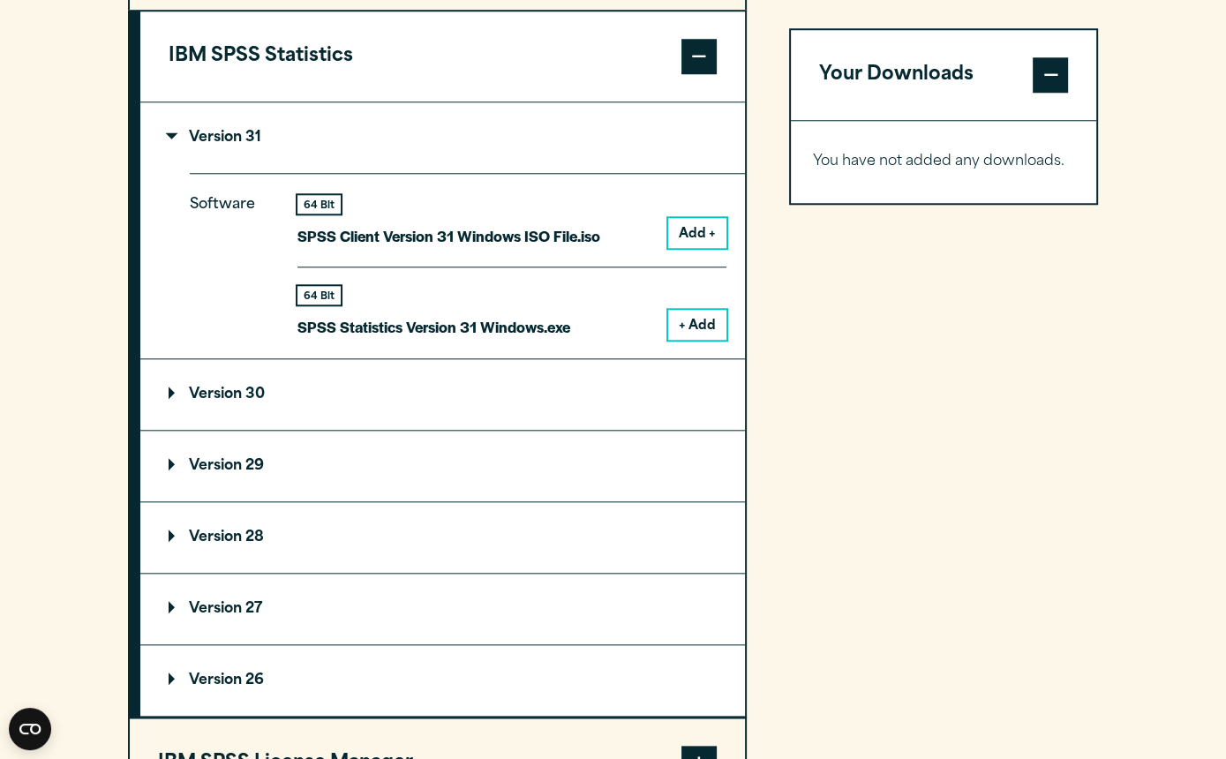
click at [285, 617] on summary "Version 27" at bounding box center [442, 609] width 604 height 71
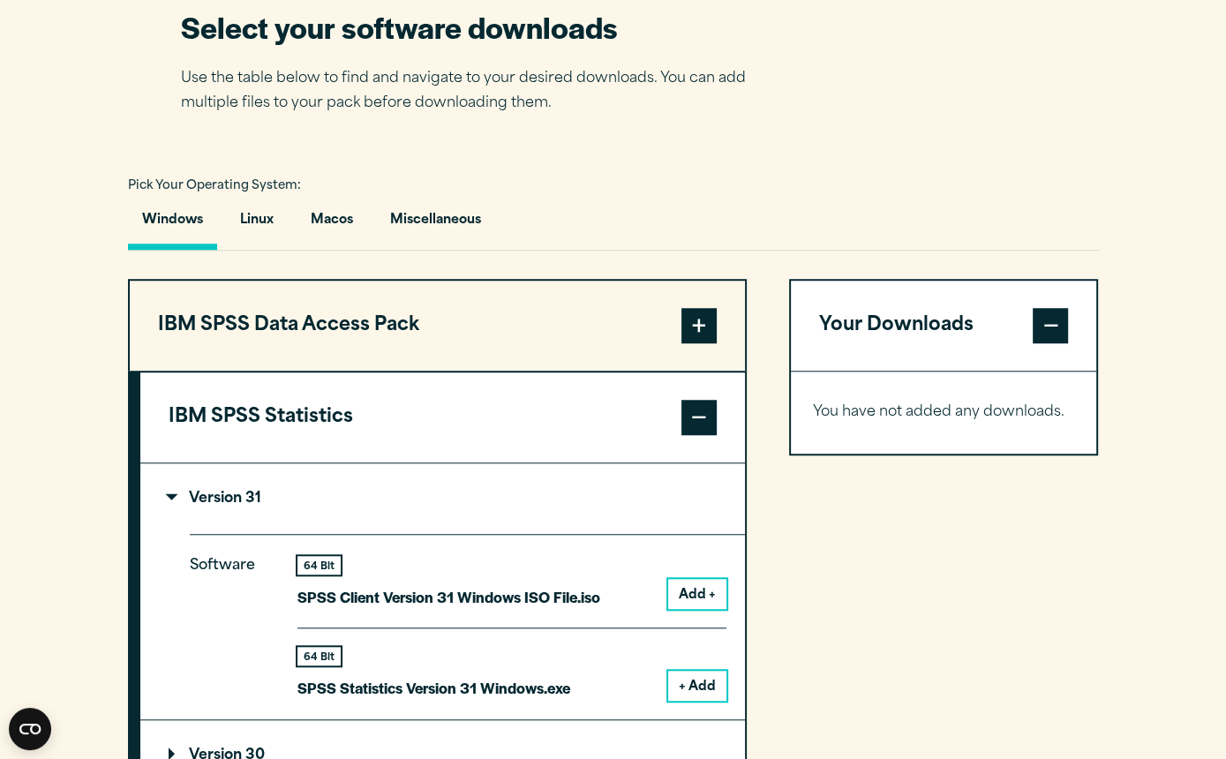
scroll to position [1151, 0]
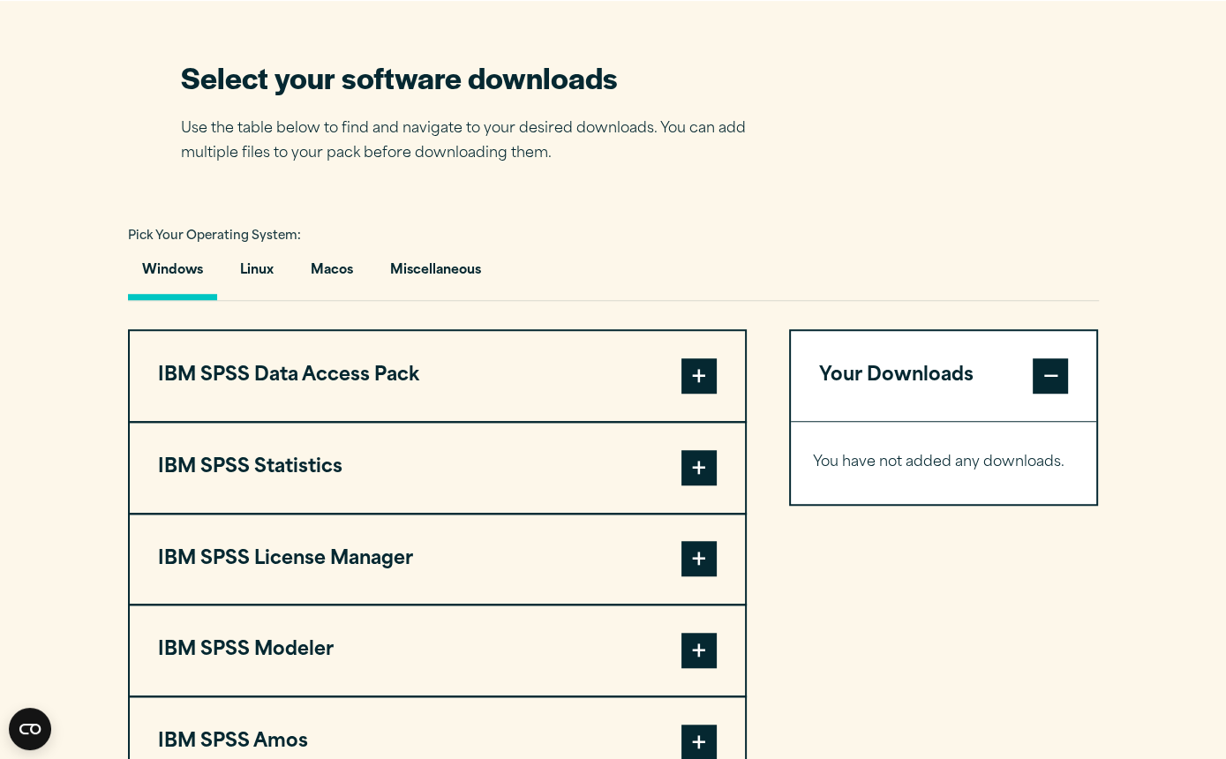
scroll to position [1101, 0]
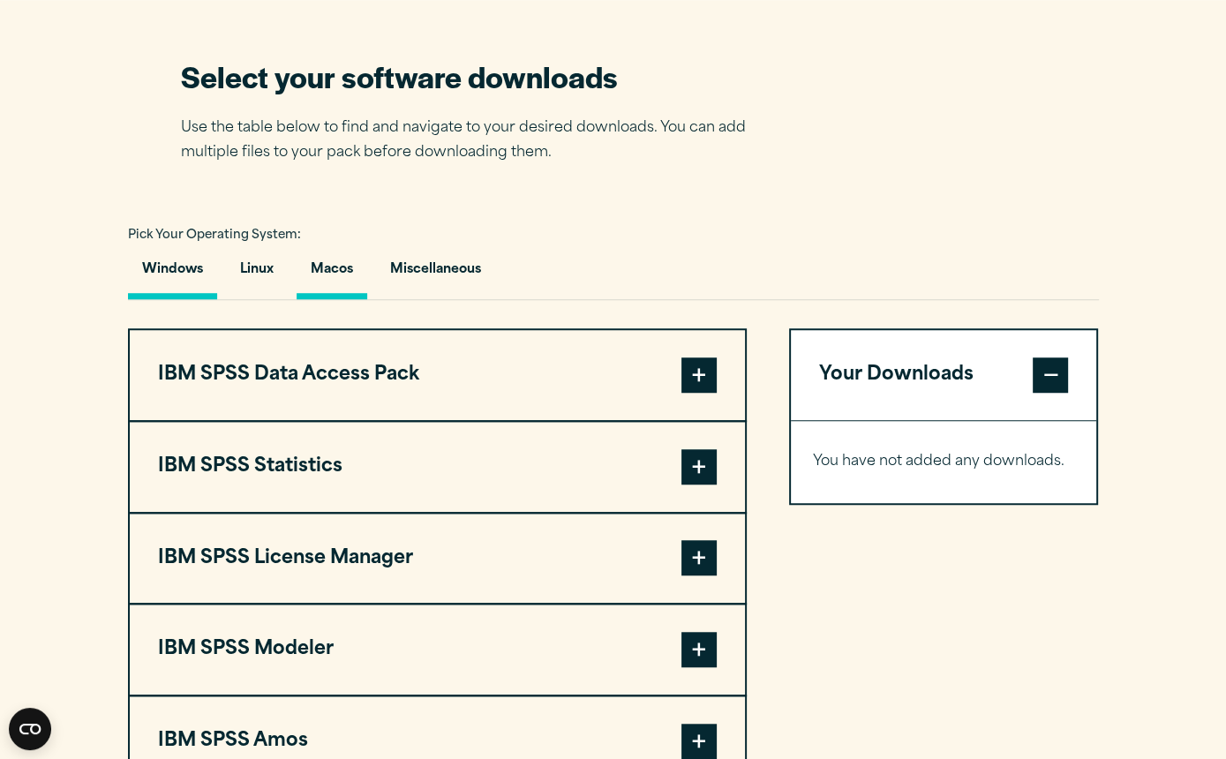
click at [328, 264] on button "Macos" at bounding box center [331, 274] width 71 height 50
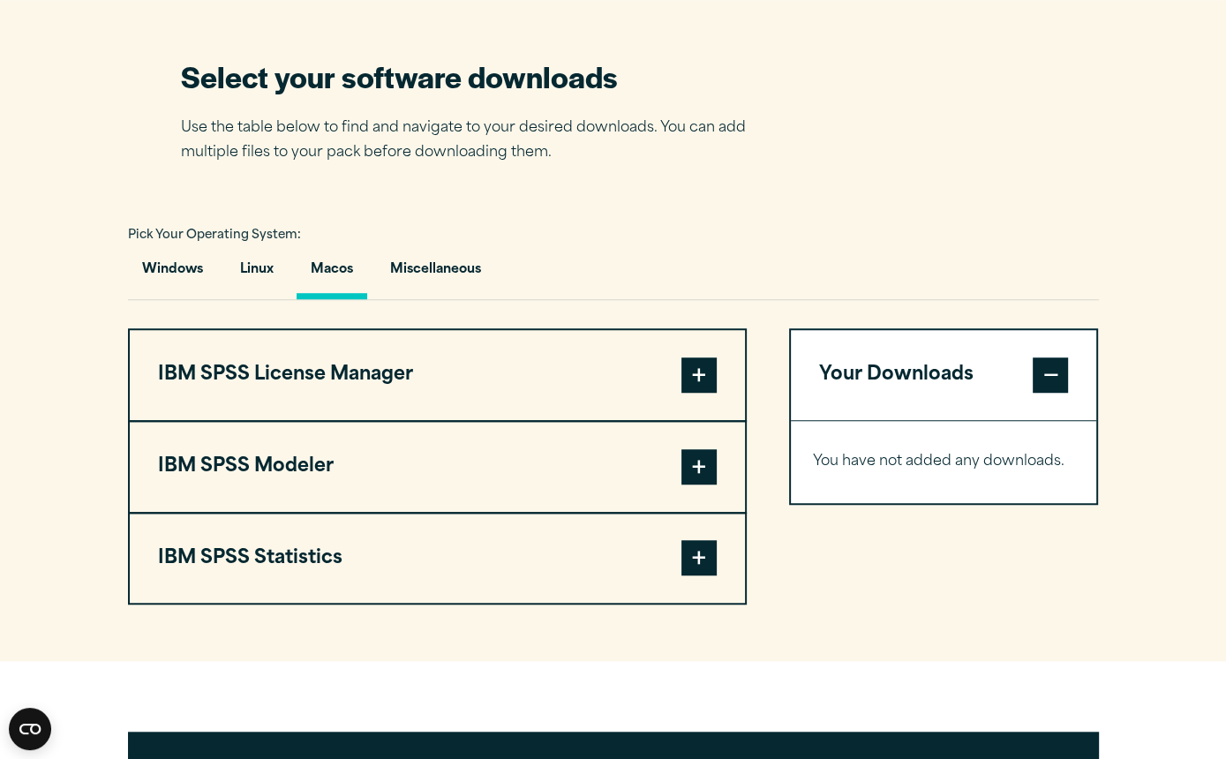
click at [311, 565] on button "IBM SPSS Statistics" at bounding box center [437, 559] width 615 height 90
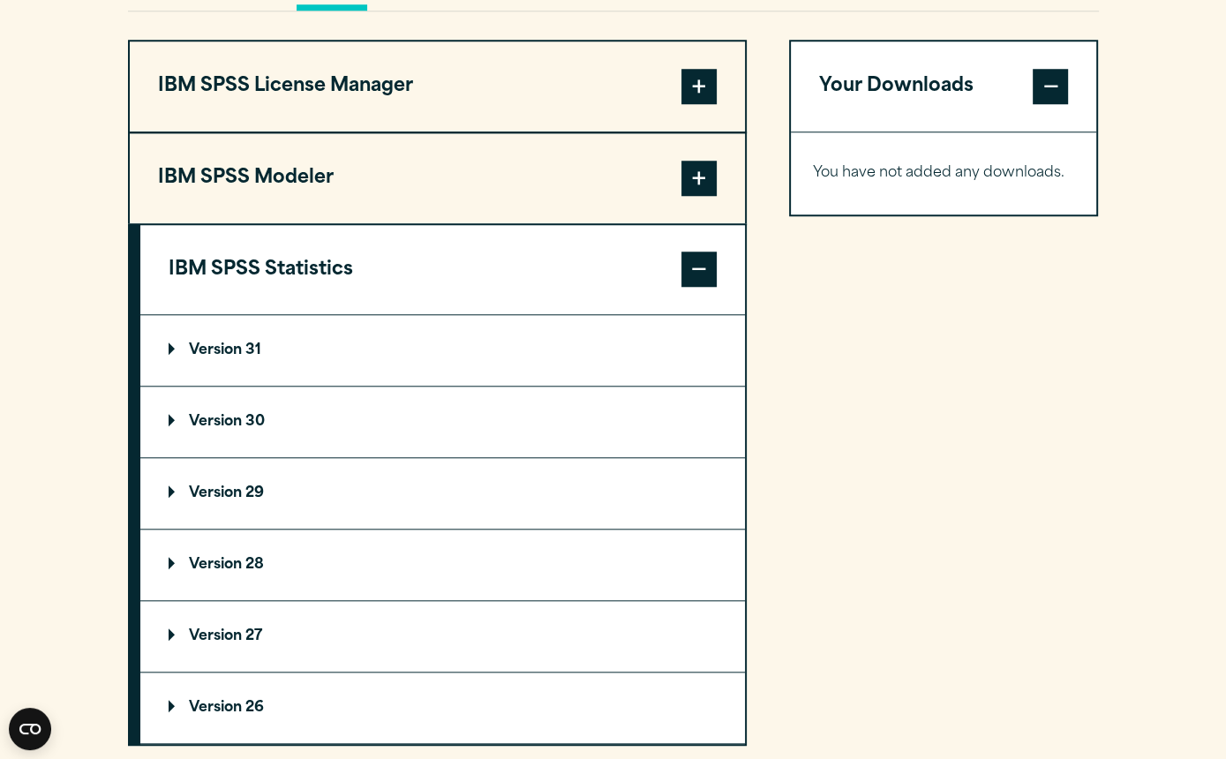
scroll to position [1391, 0]
click at [241, 354] on p "Version 31" at bounding box center [215, 349] width 93 height 14
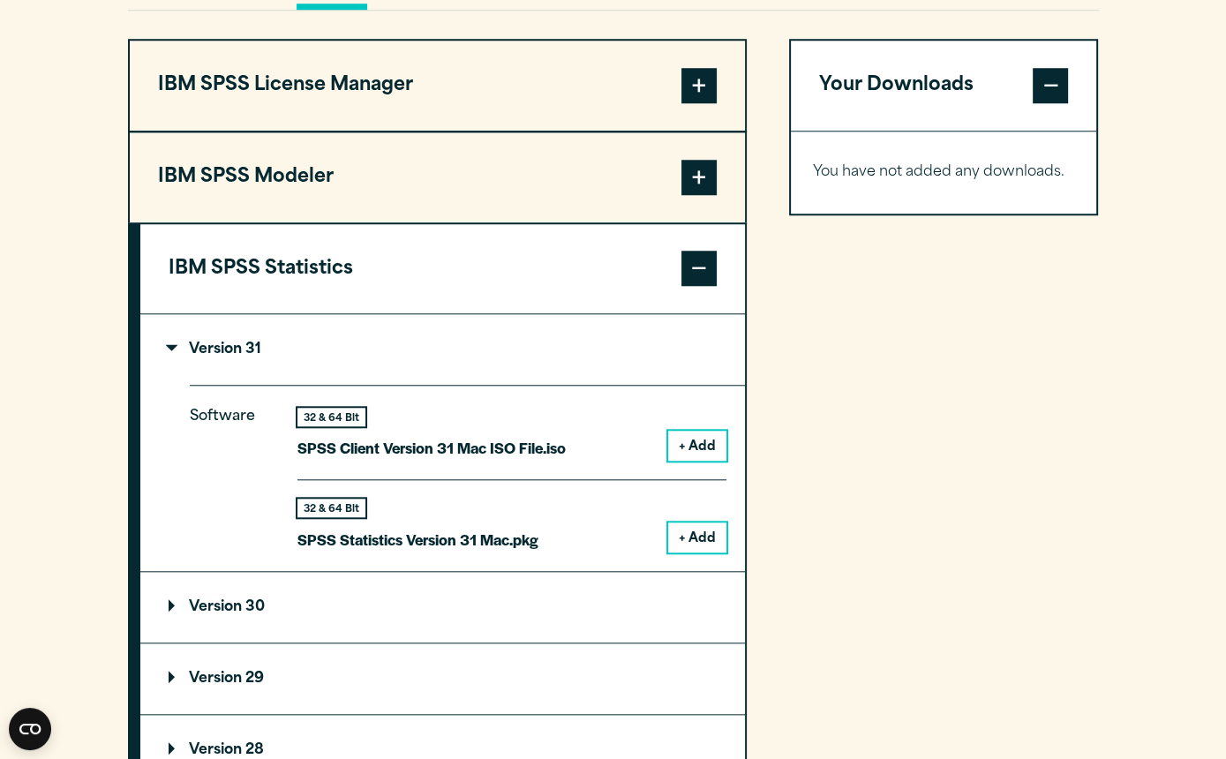
drag, startPoint x: 695, startPoint y: 446, endPoint x: 669, endPoint y: 451, distance: 26.8
click at [679, 449] on button "+ Add" at bounding box center [697, 446] width 58 height 30
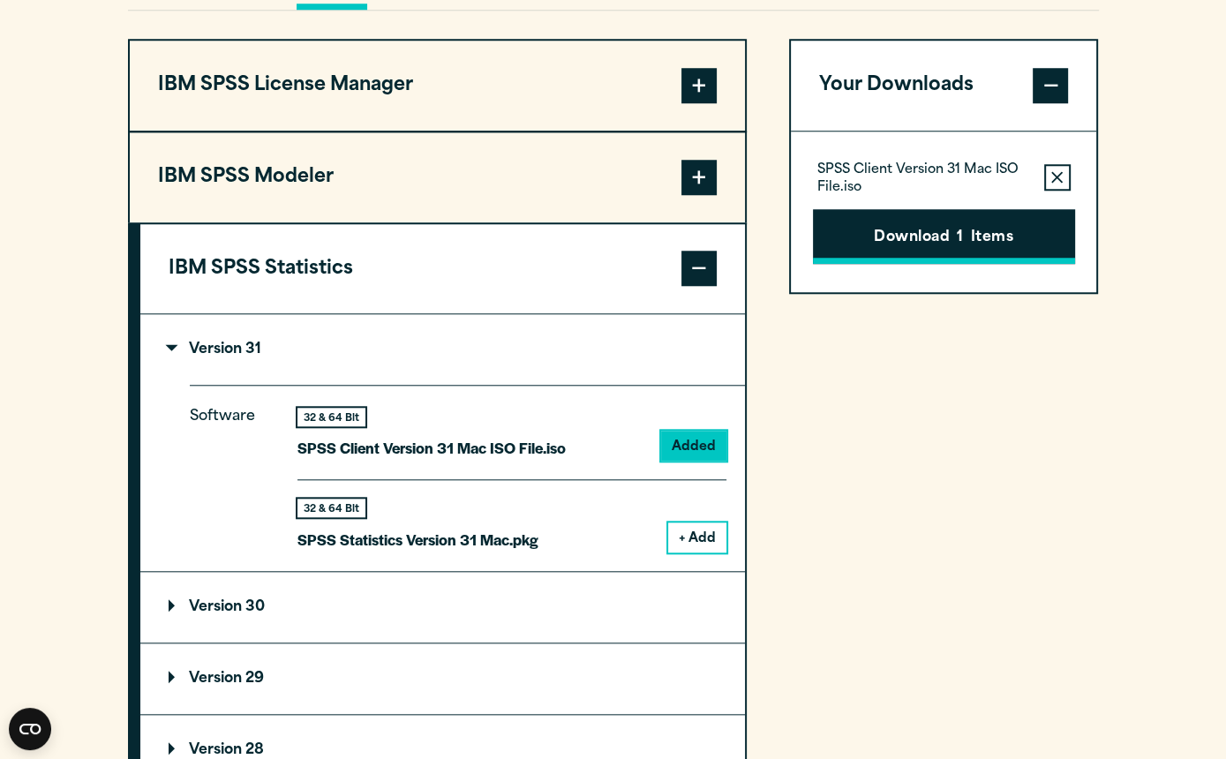
click at [956, 239] on span "1" at bounding box center [959, 238] width 6 height 23
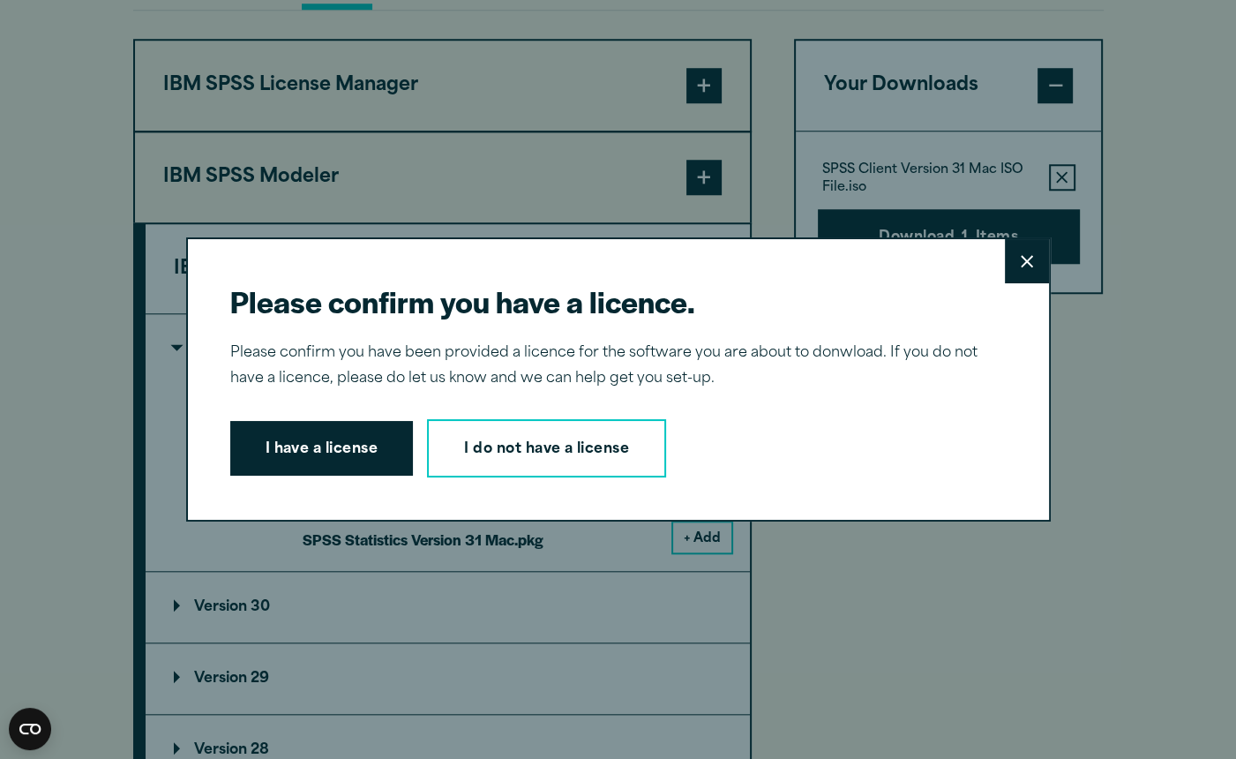
click at [1016, 272] on button "Close" at bounding box center [1027, 261] width 44 height 44
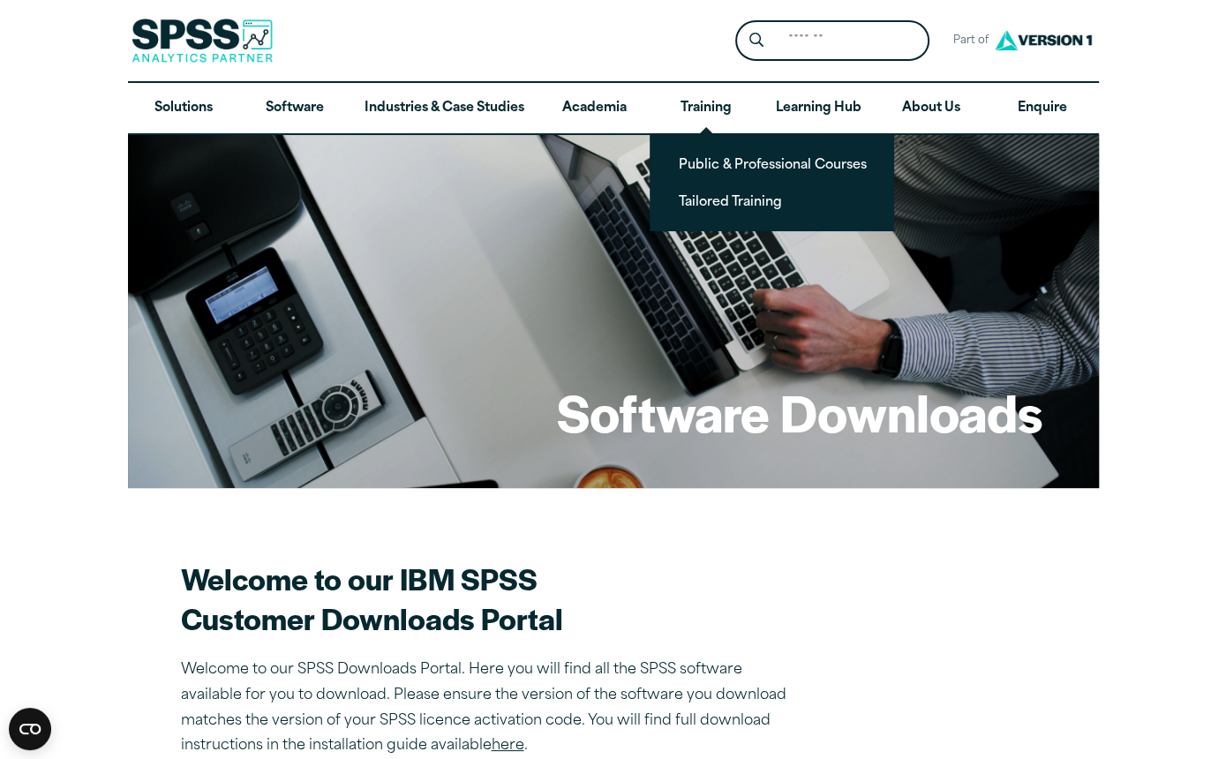
scroll to position [0, 0]
